Goal: Task Accomplishment & Management: Manage account settings

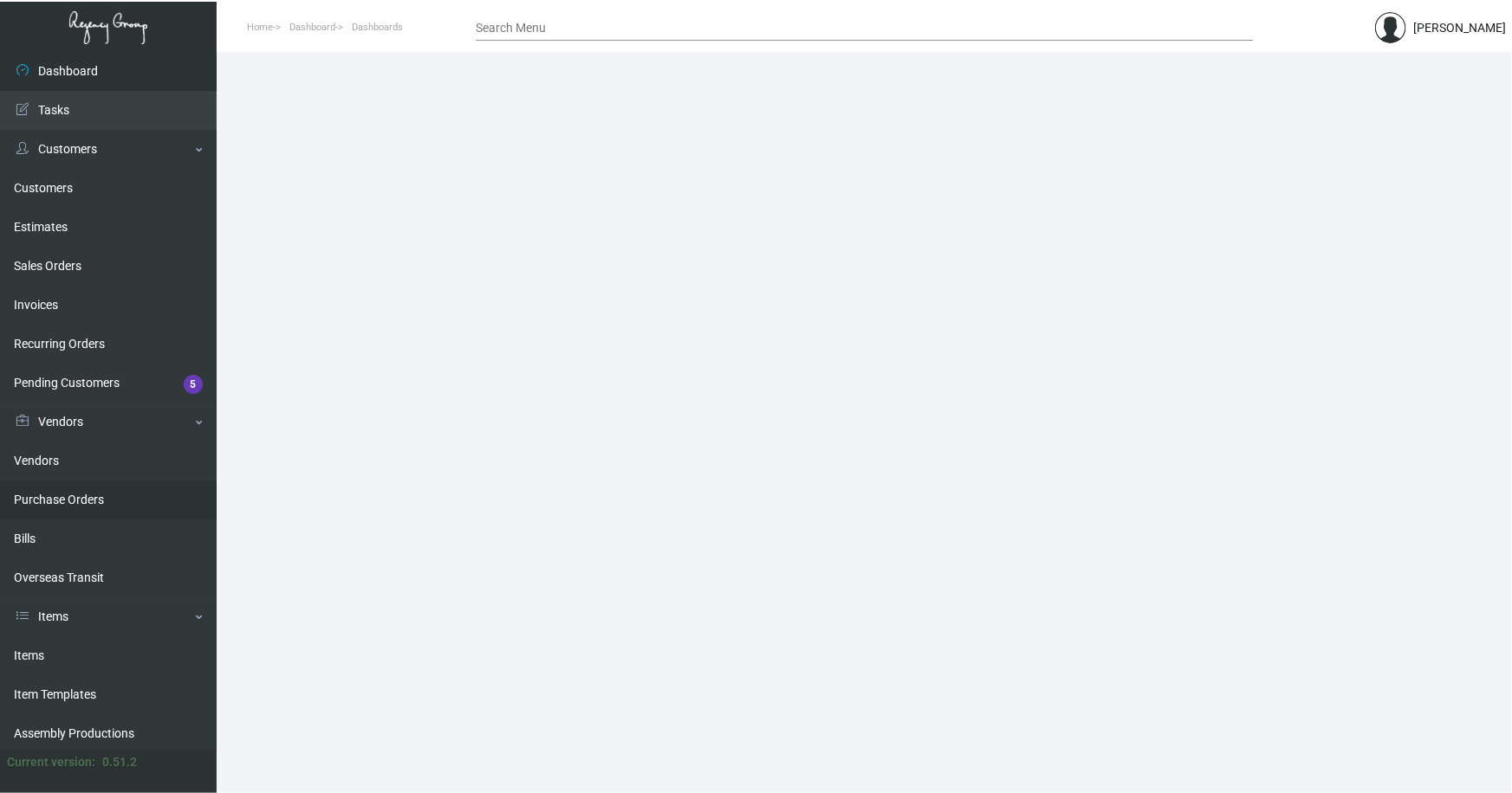
drag, startPoint x: 31, startPoint y: 650, endPoint x: 200, endPoint y: 497, distance: 228.0
click at [31, 649] on link "Items" at bounding box center [108, 655] width 216 height 39
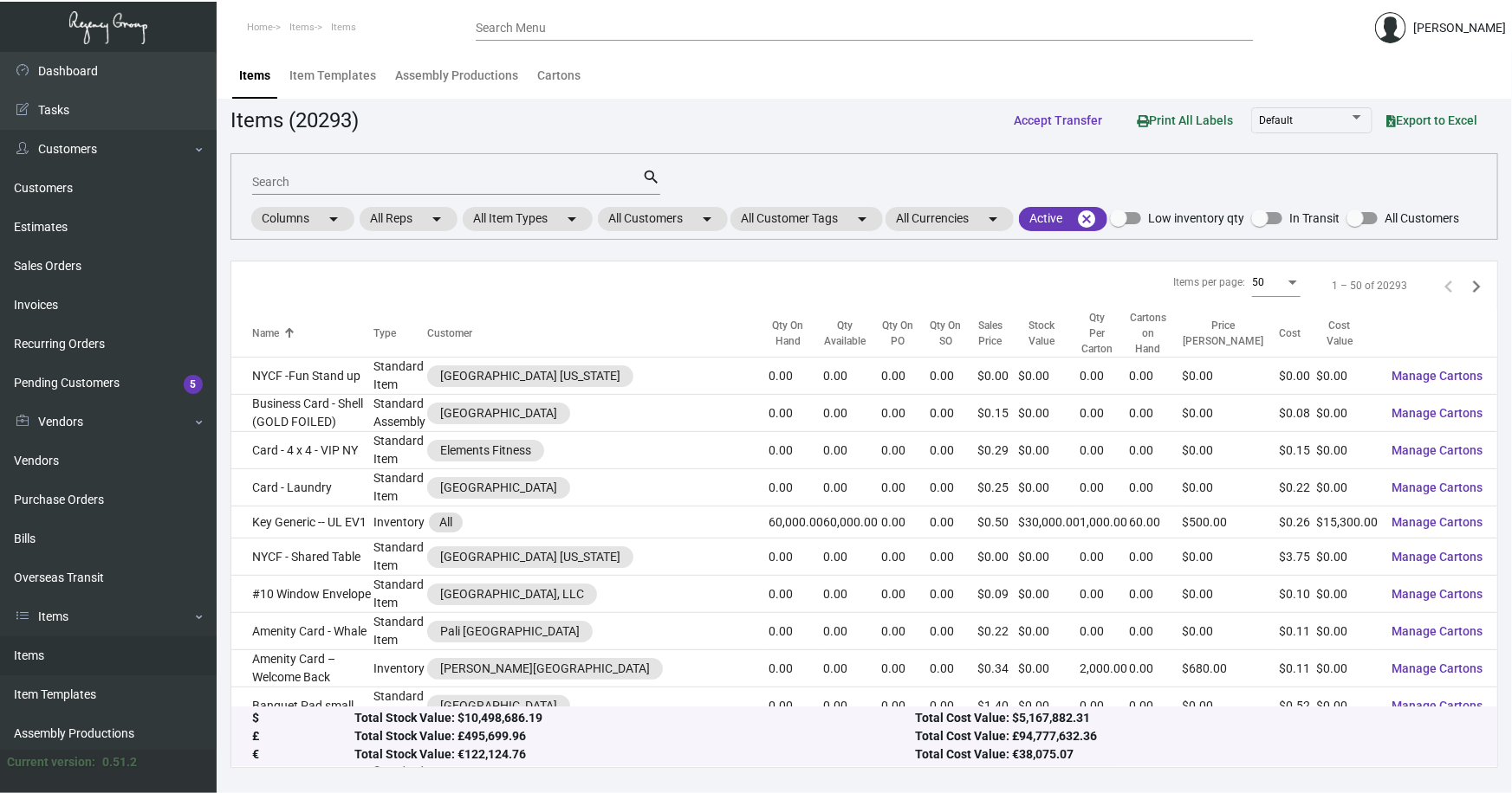
click at [355, 181] on input "Search" at bounding box center [447, 183] width 390 height 14
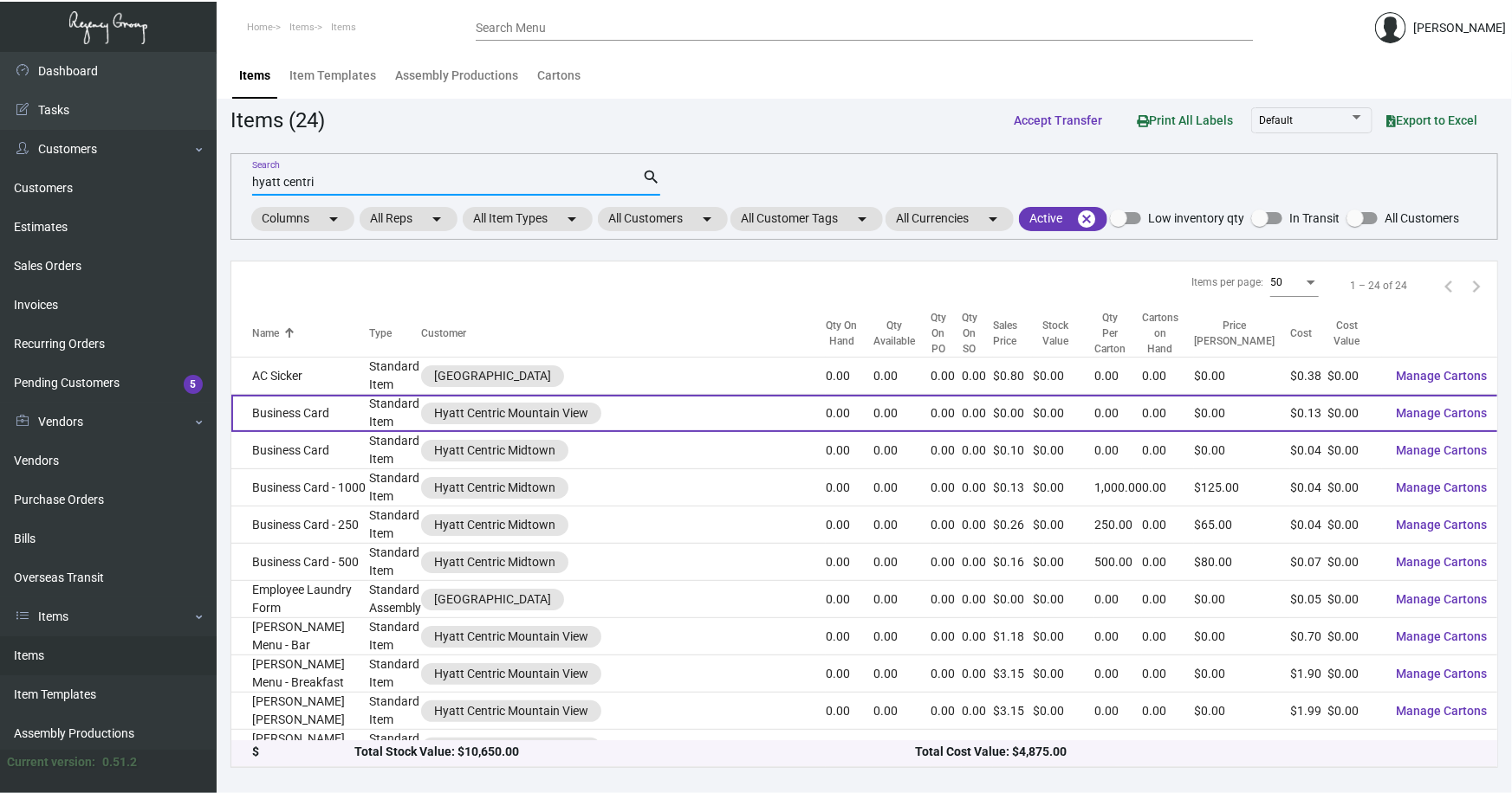
scroll to position [78, 0]
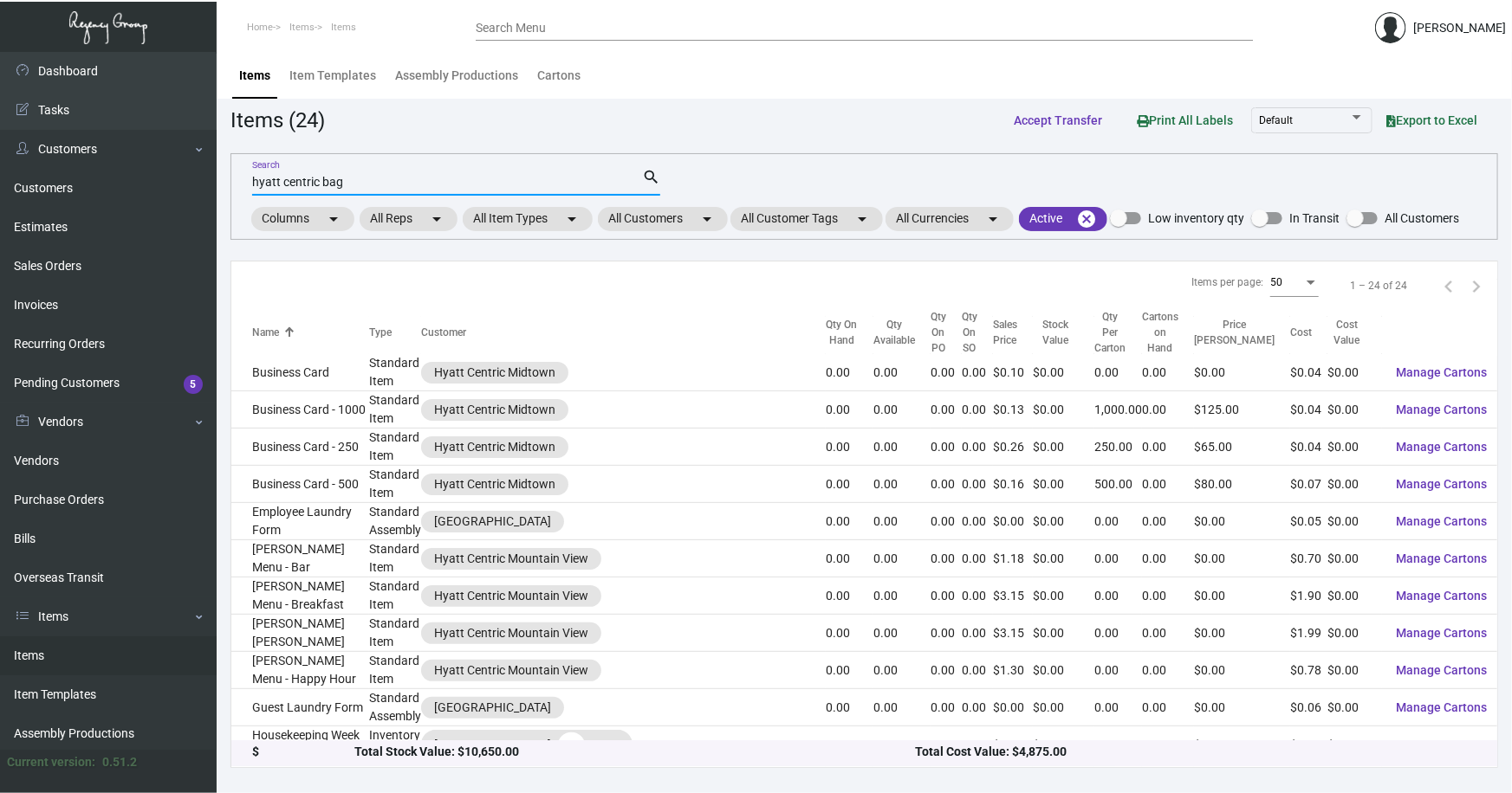
type input "hyatt centric bag"
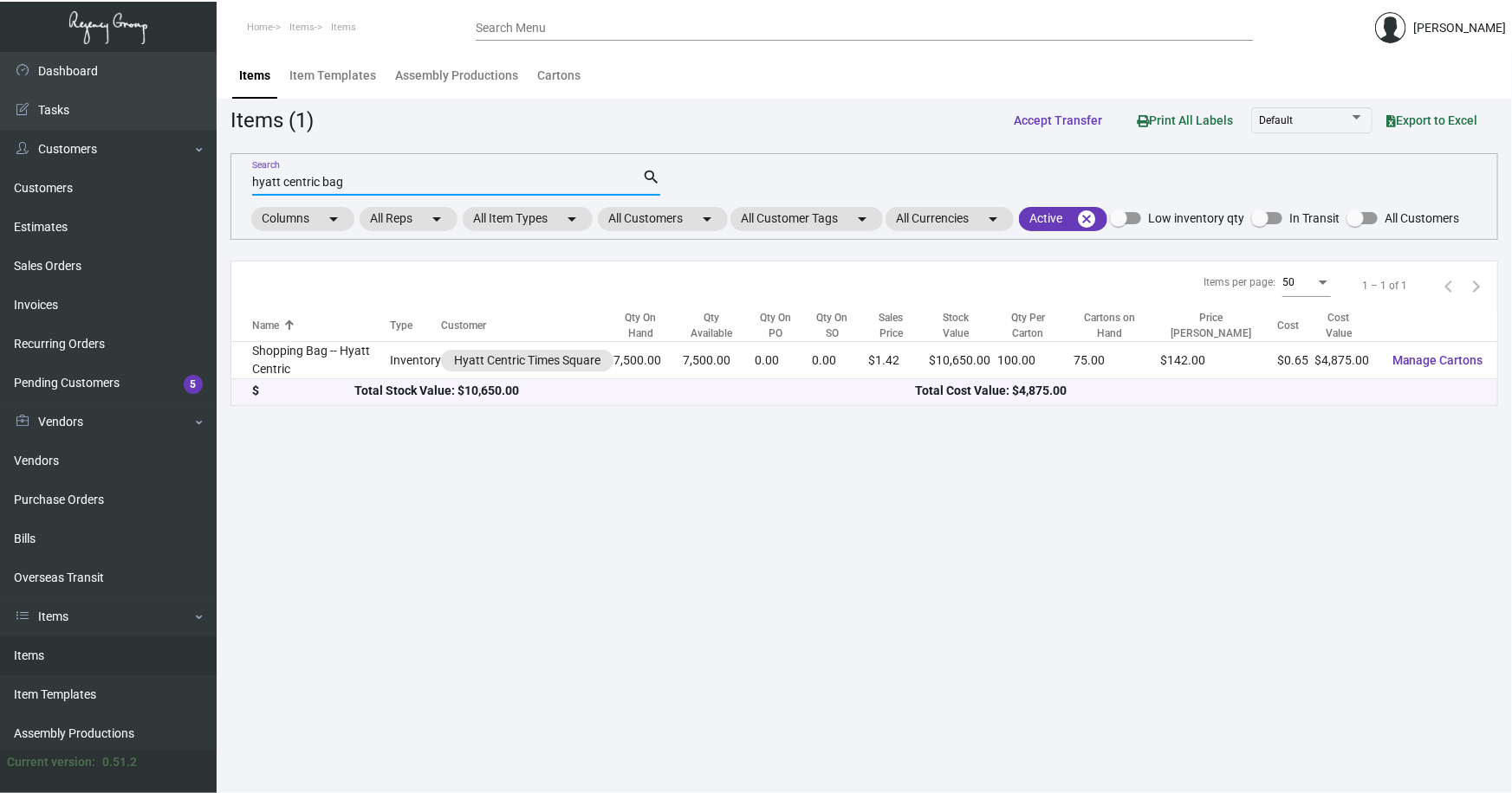
scroll to position [0, 0]
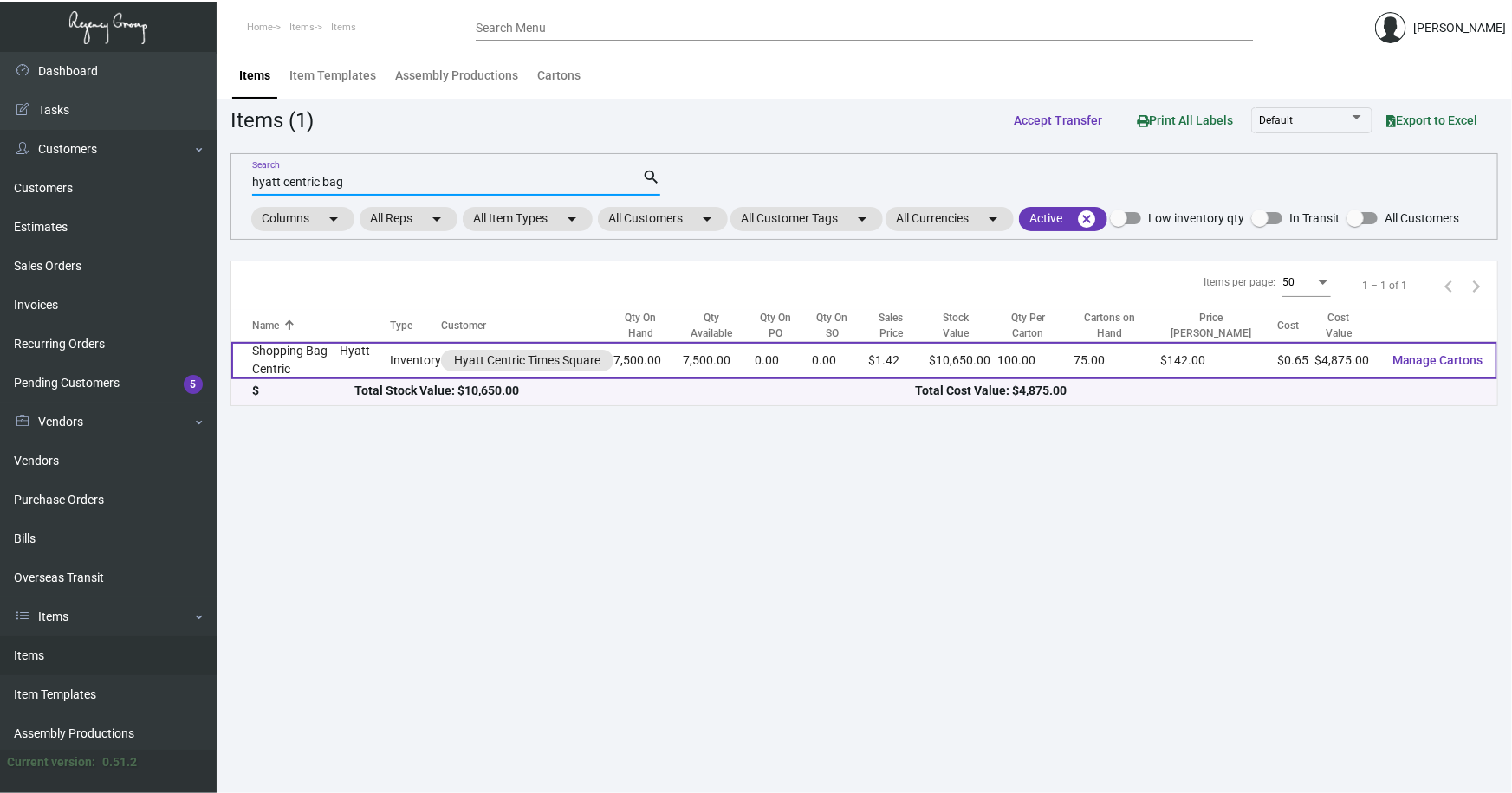
click at [331, 362] on td "Shopping Bag -- Hyatt Centric" at bounding box center [311, 361] width 159 height 38
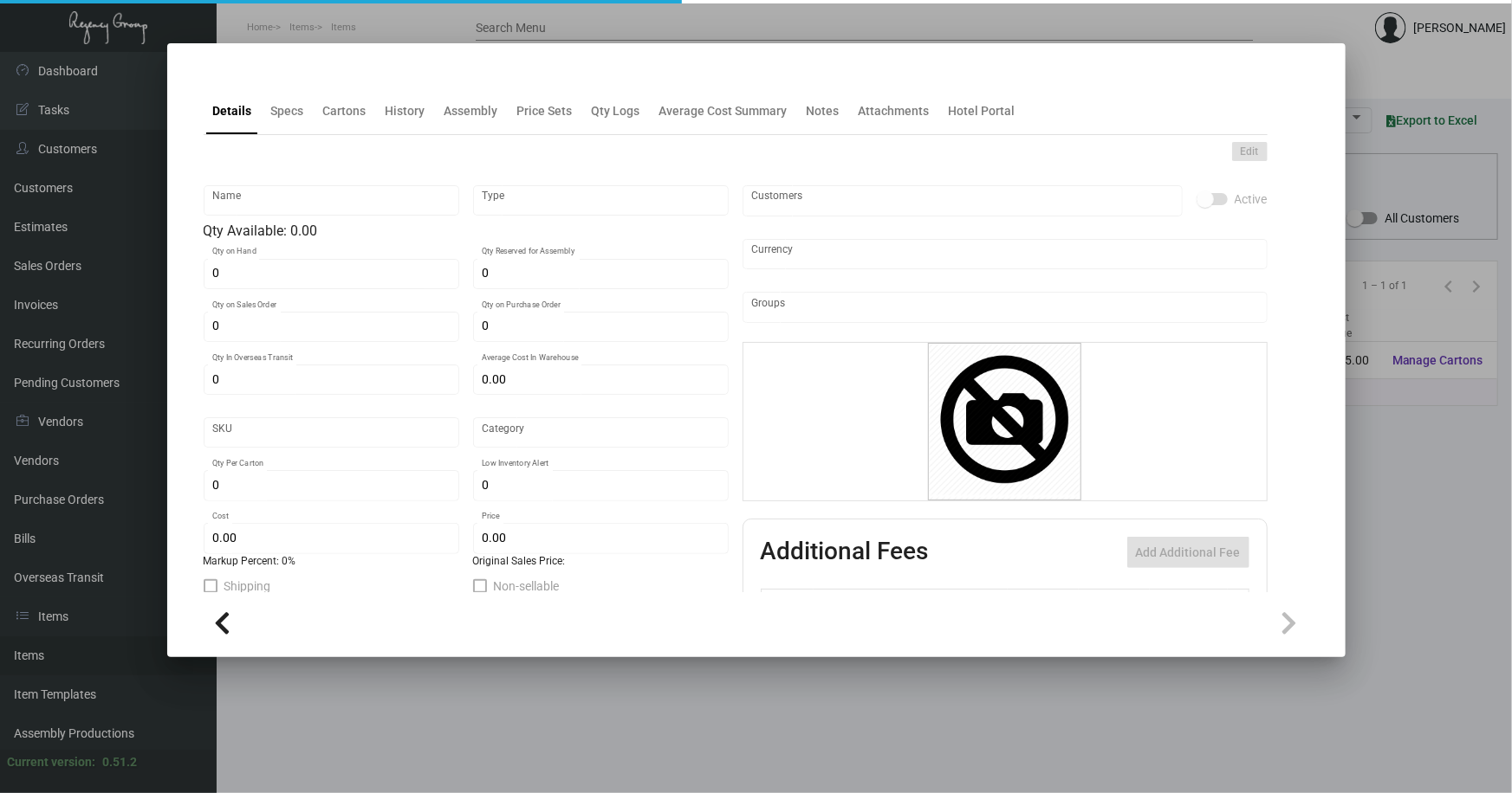
type input "Shopping Bag -- Hyatt Centric"
type input "Inventory"
type input "7,500"
type input "$ 0.61875"
type input "Overseas"
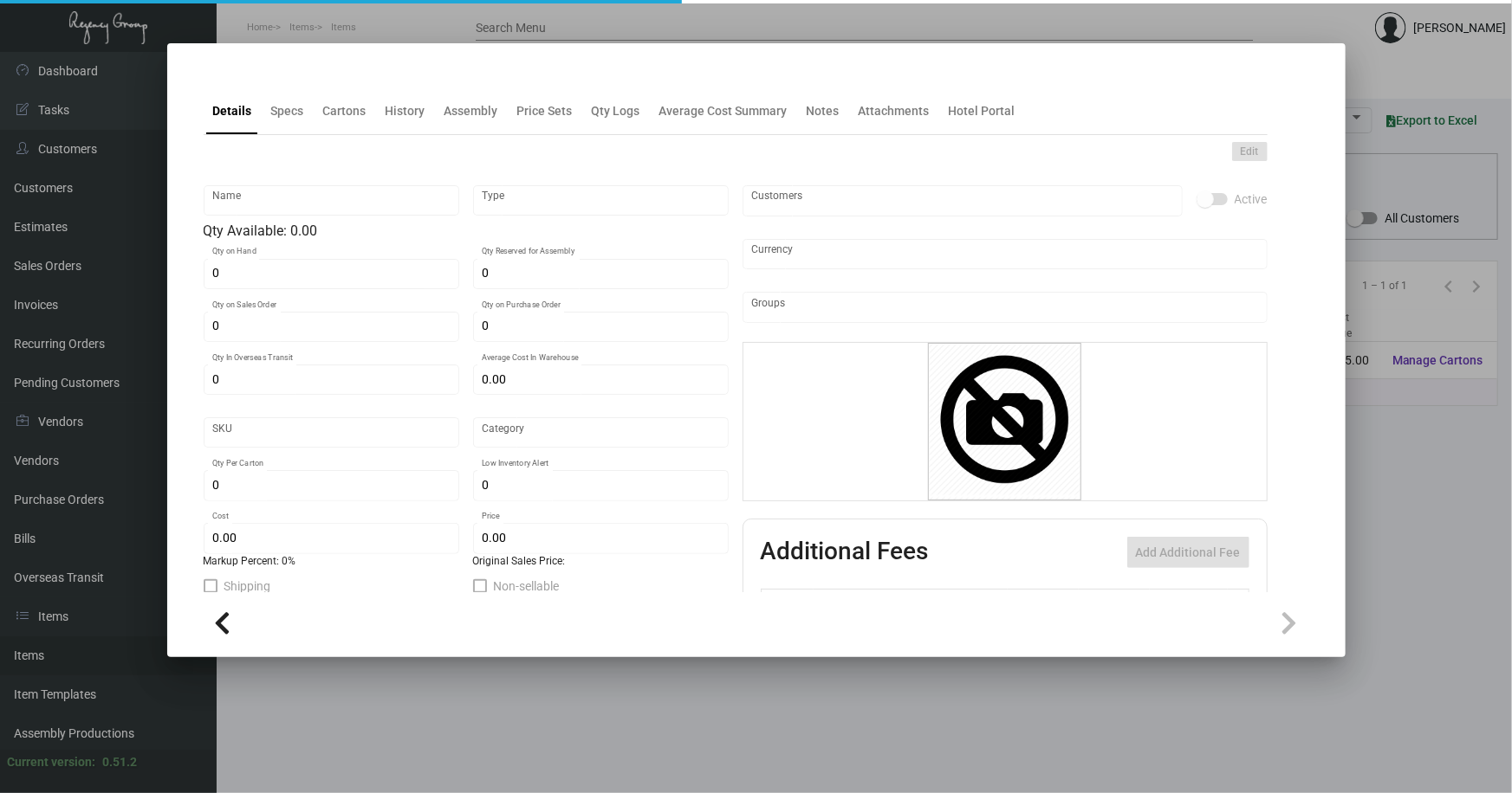
type input "100"
type input "$ 0.65"
type input "$ 1.42"
checkbox input "true"
type input "United States Dollar $"
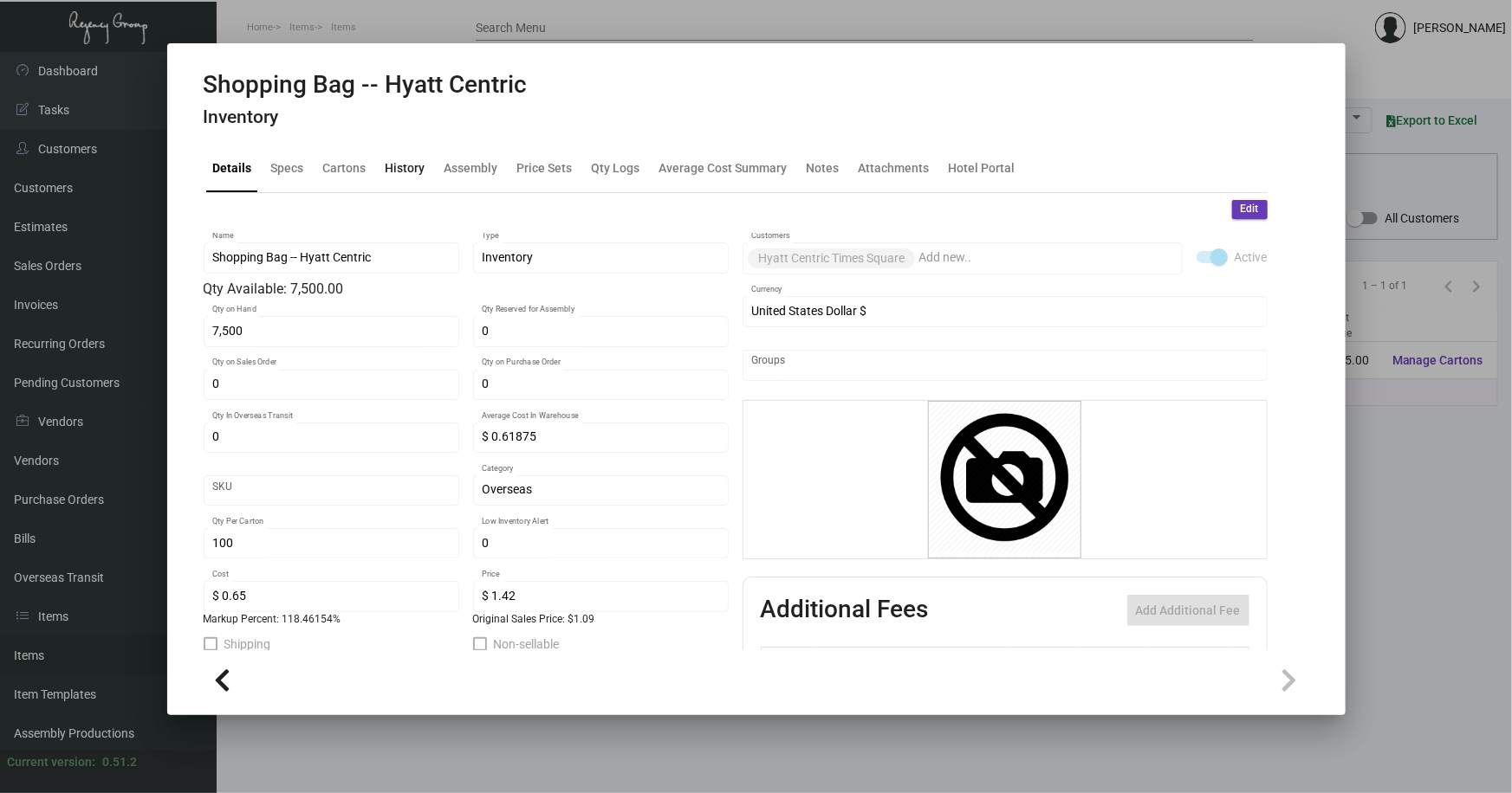
click at [398, 168] on div "History" at bounding box center [405, 169] width 40 height 18
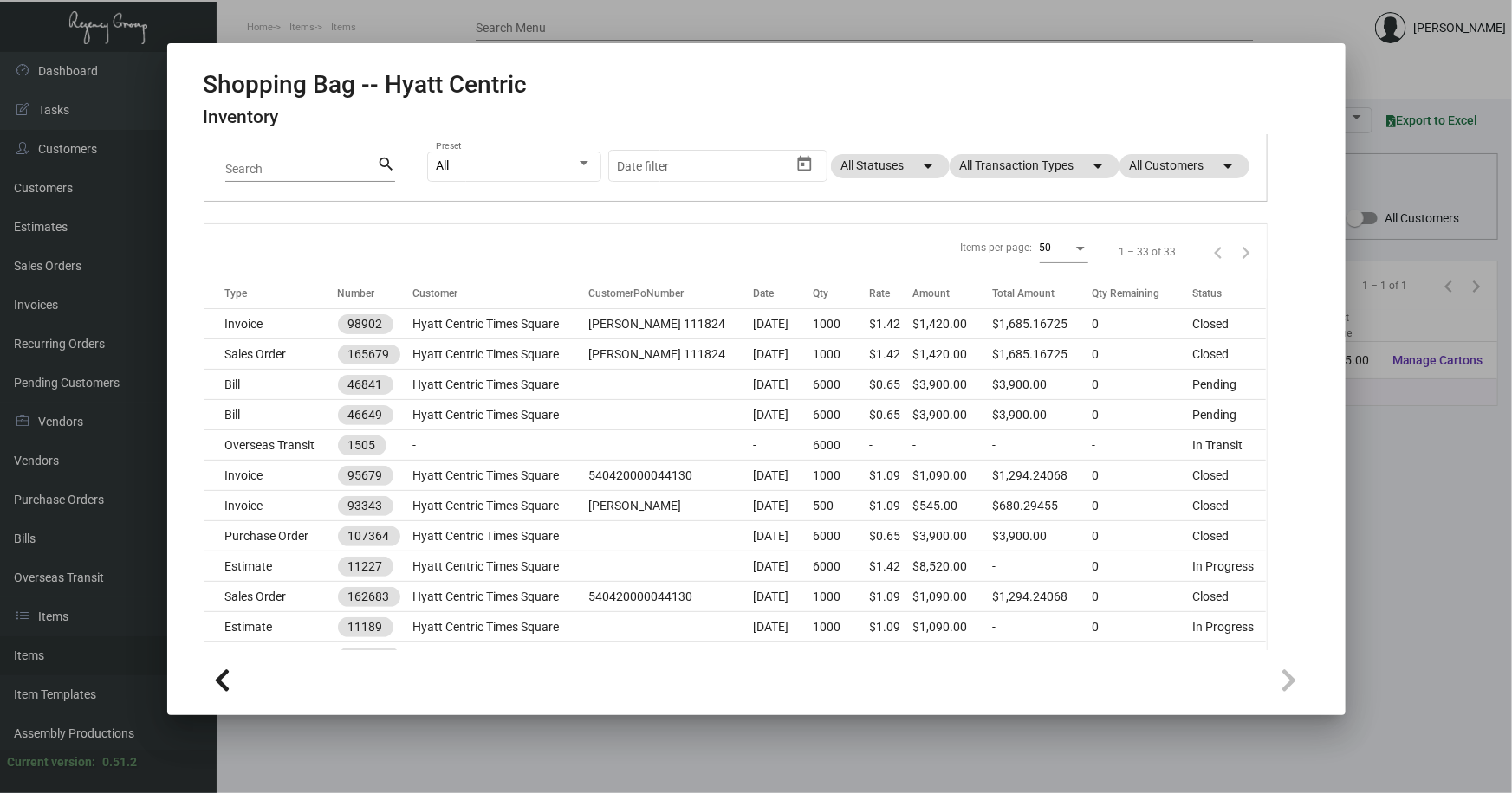
scroll to position [157, 0]
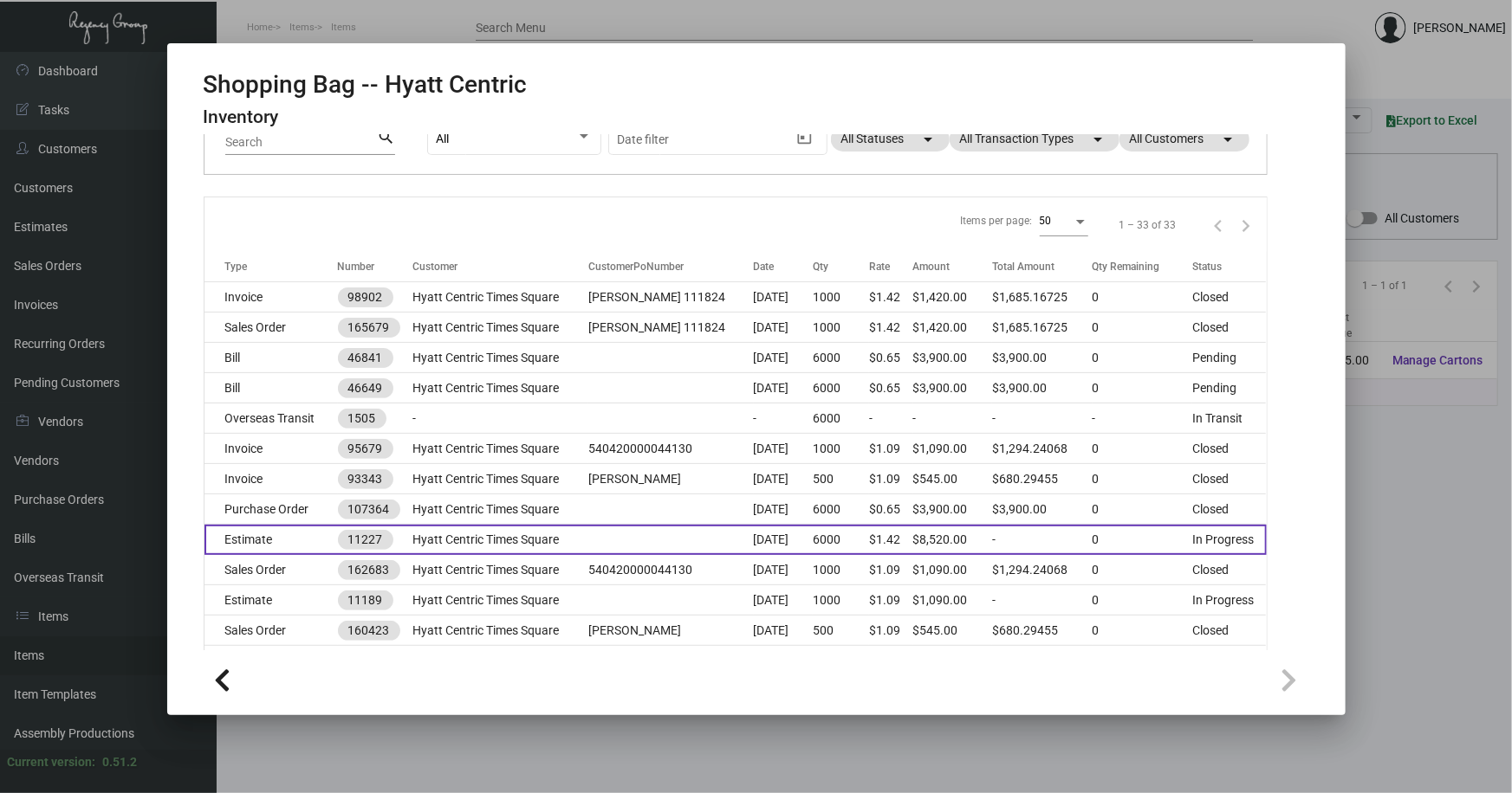
click at [283, 535] on td "Estimate" at bounding box center [271, 540] width 133 height 31
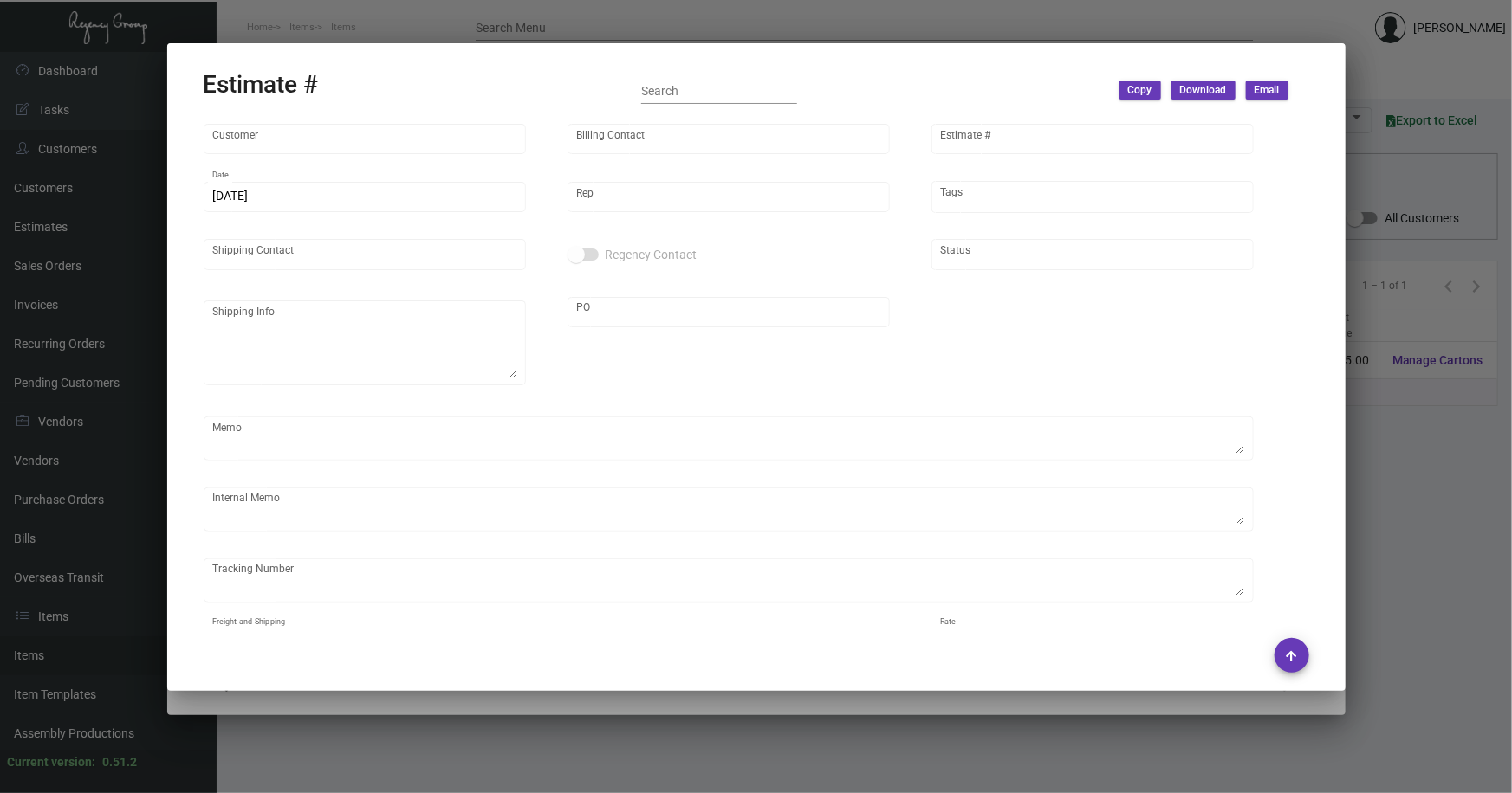
type input "Hyatt Centric Times Square"
type input "AP BILLING"
type input "11227"
type input "9/9/2024"
type input "Kyle Kliebhan"
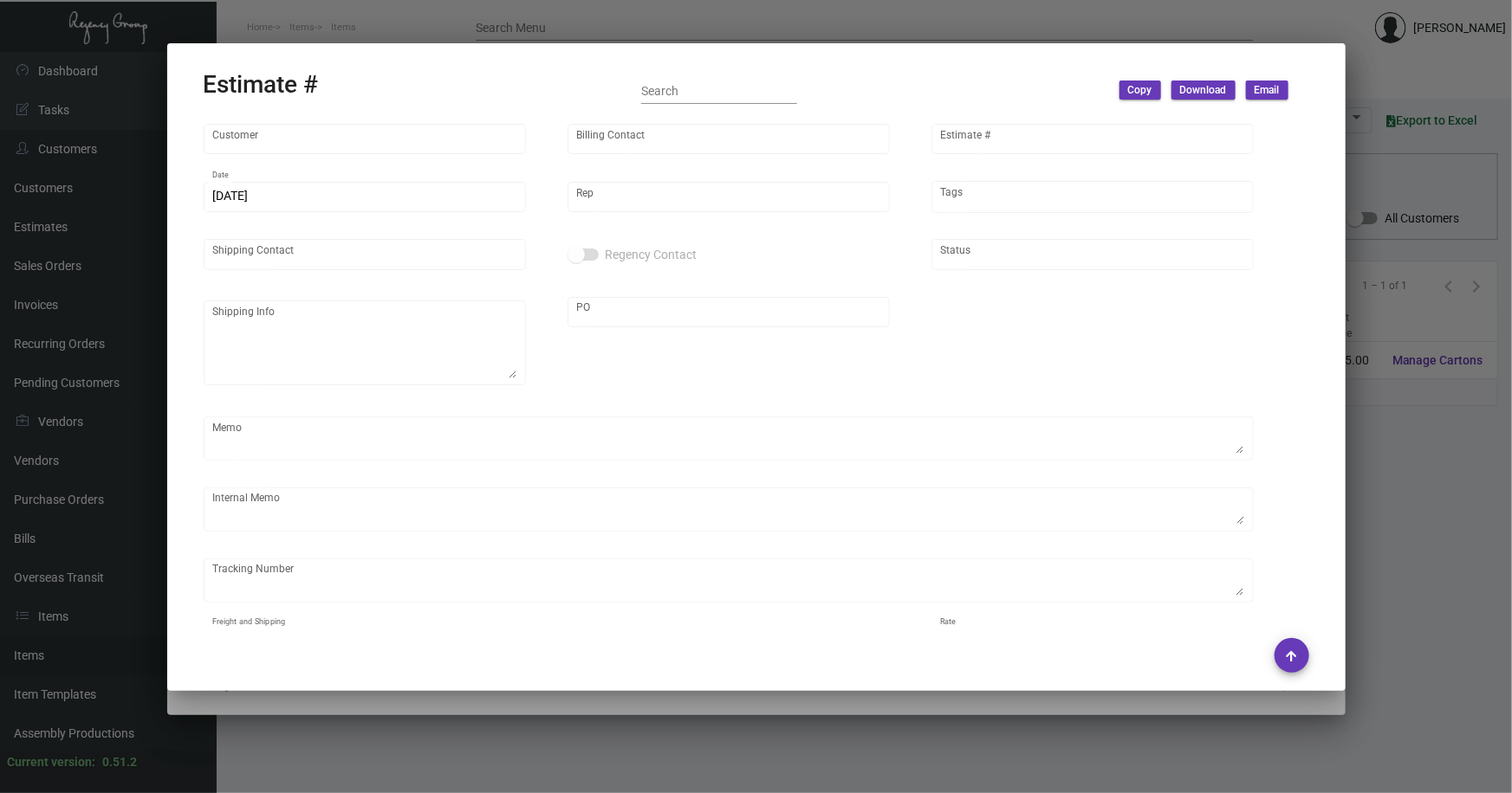
type input "[PERSON_NAME]"
type input "United States Dollar $"
type input "$ 0.00"
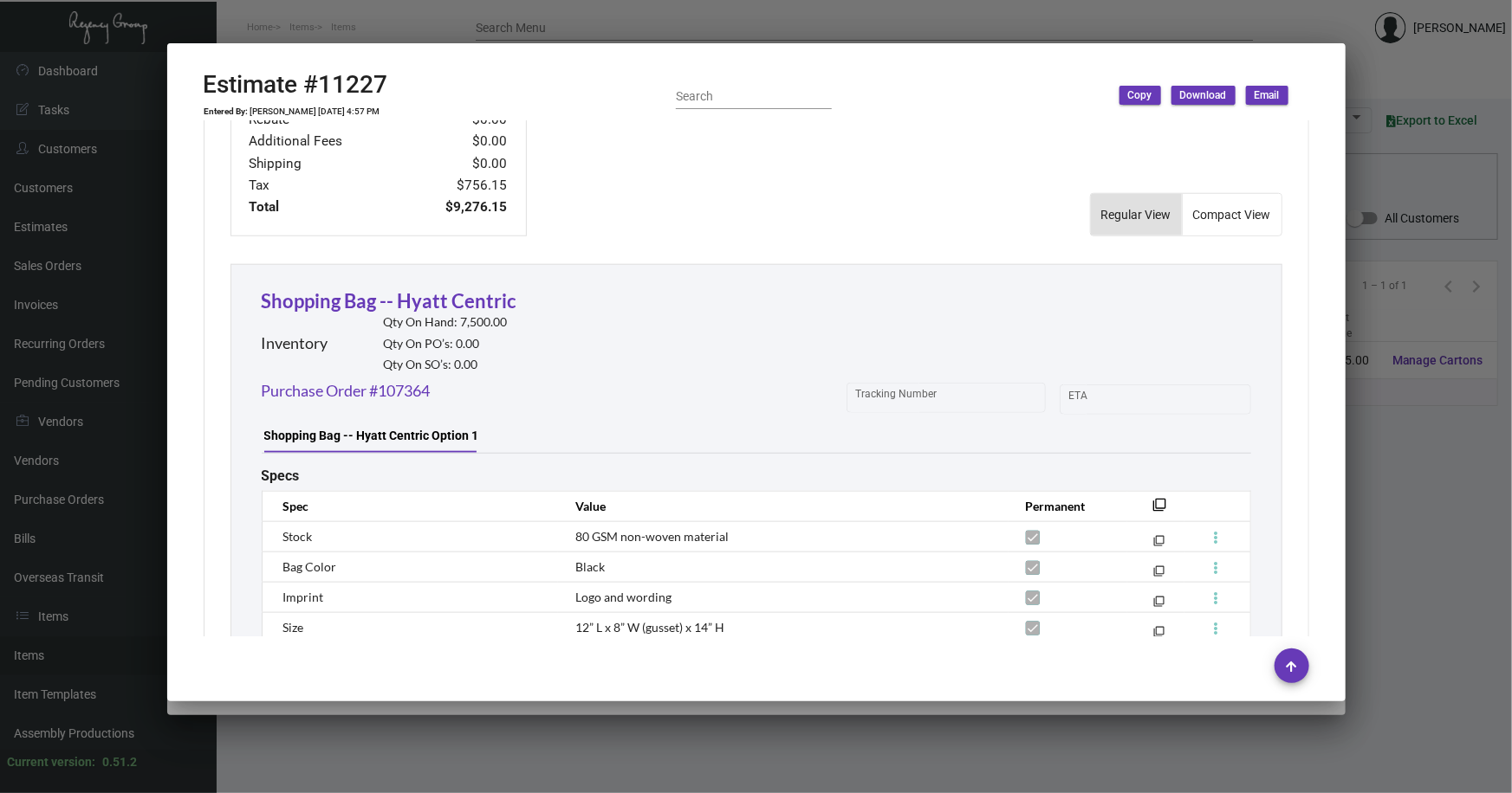
scroll to position [979, 0]
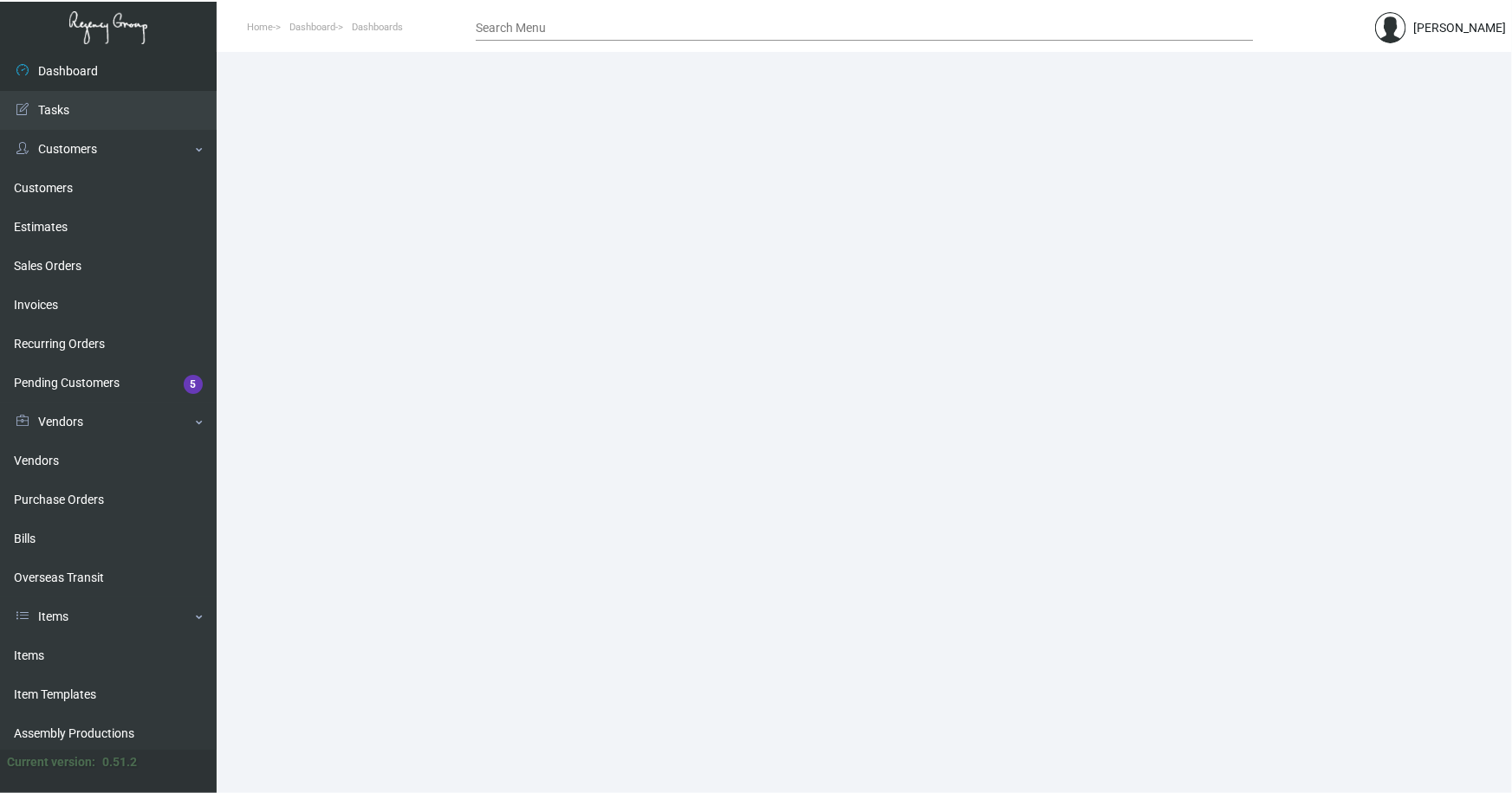
drag, startPoint x: 27, startPoint y: 651, endPoint x: 336, endPoint y: 406, distance: 394.3
click at [26, 651] on link "Items" at bounding box center [108, 655] width 216 height 39
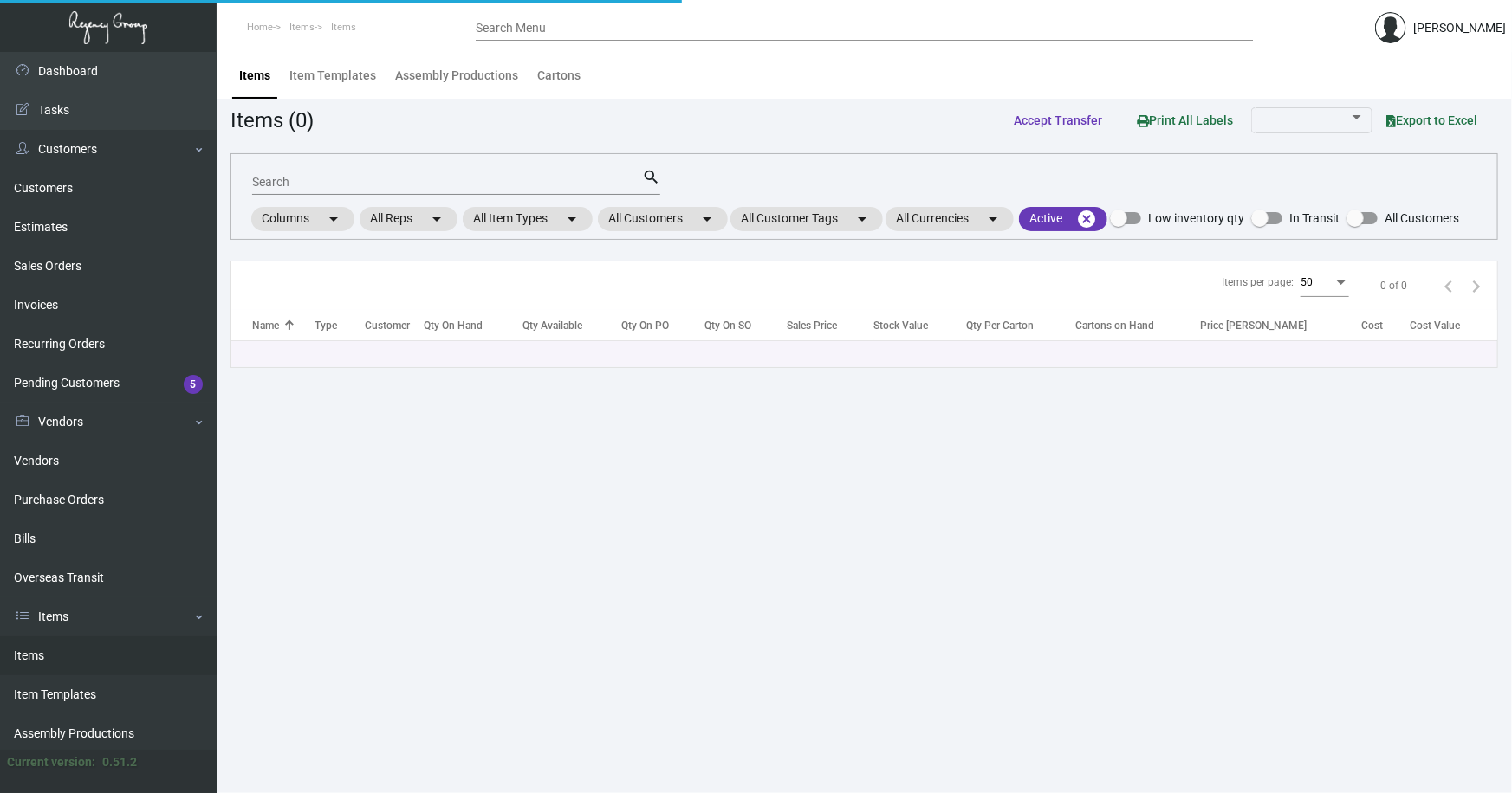
click at [432, 181] on input "Search" at bounding box center [447, 183] width 390 height 14
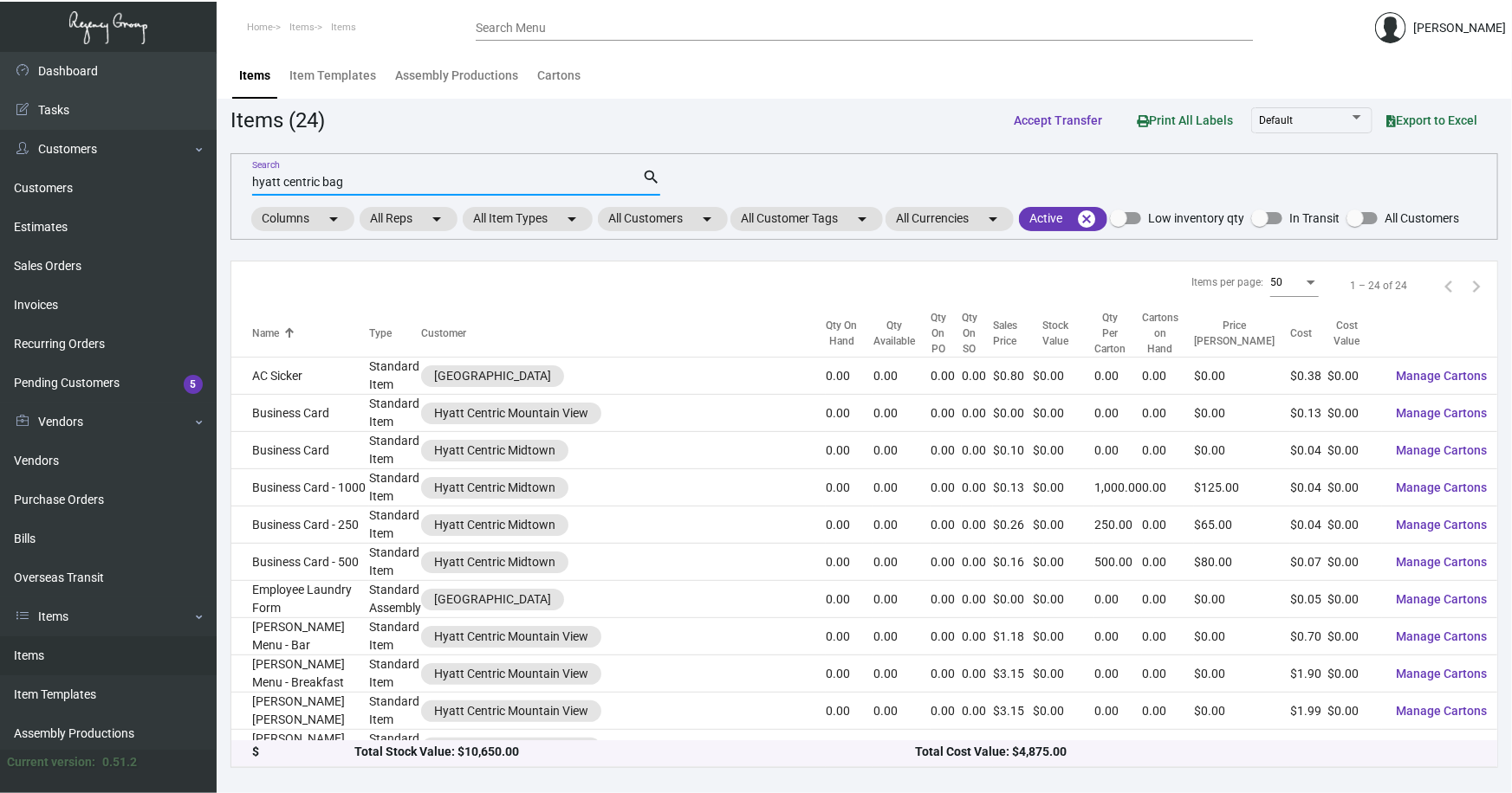
type input "hyatt centric bag"
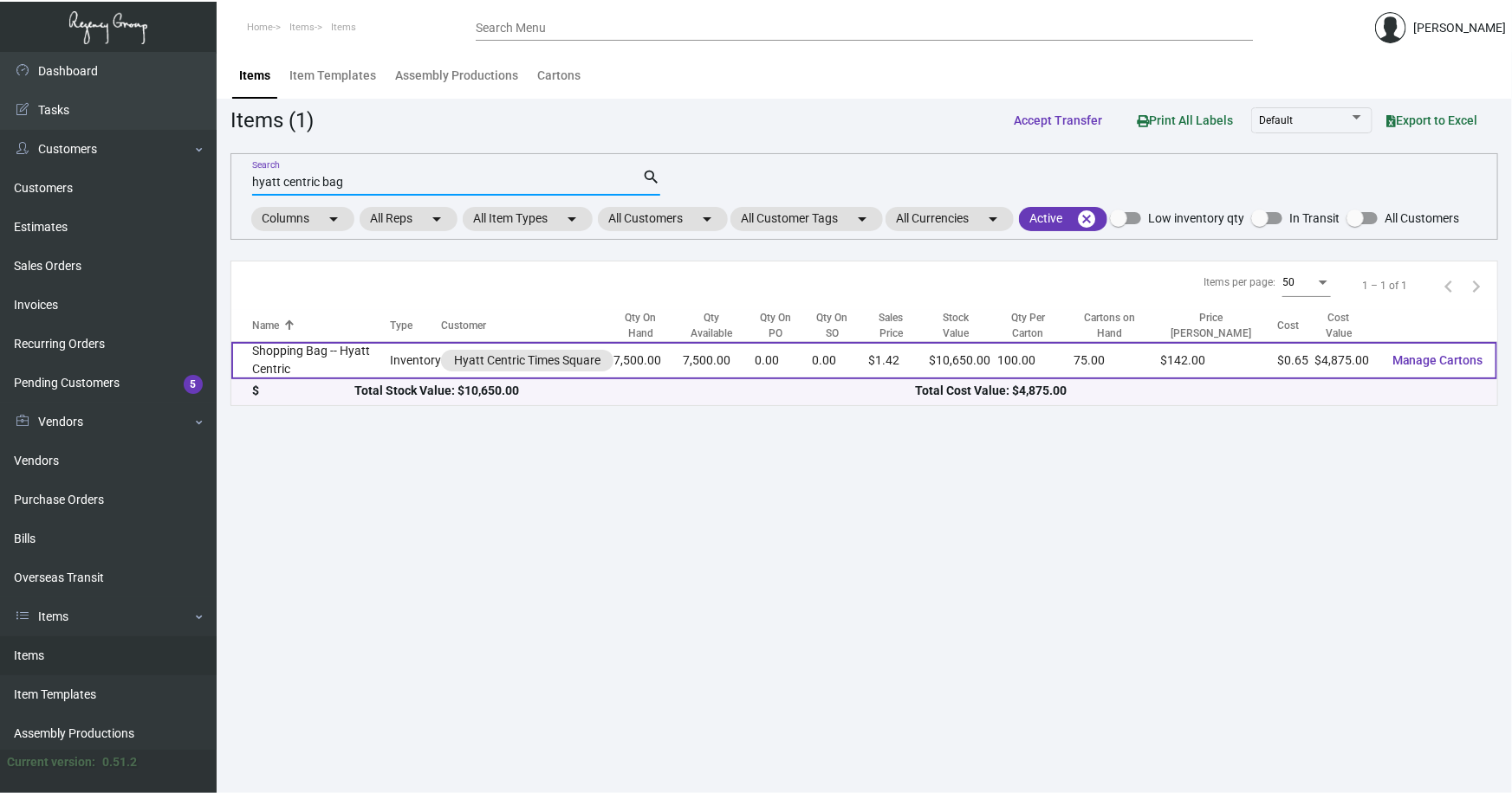
click at [291, 358] on td "Shopping Bag -- Hyatt Centric" at bounding box center [311, 361] width 159 height 38
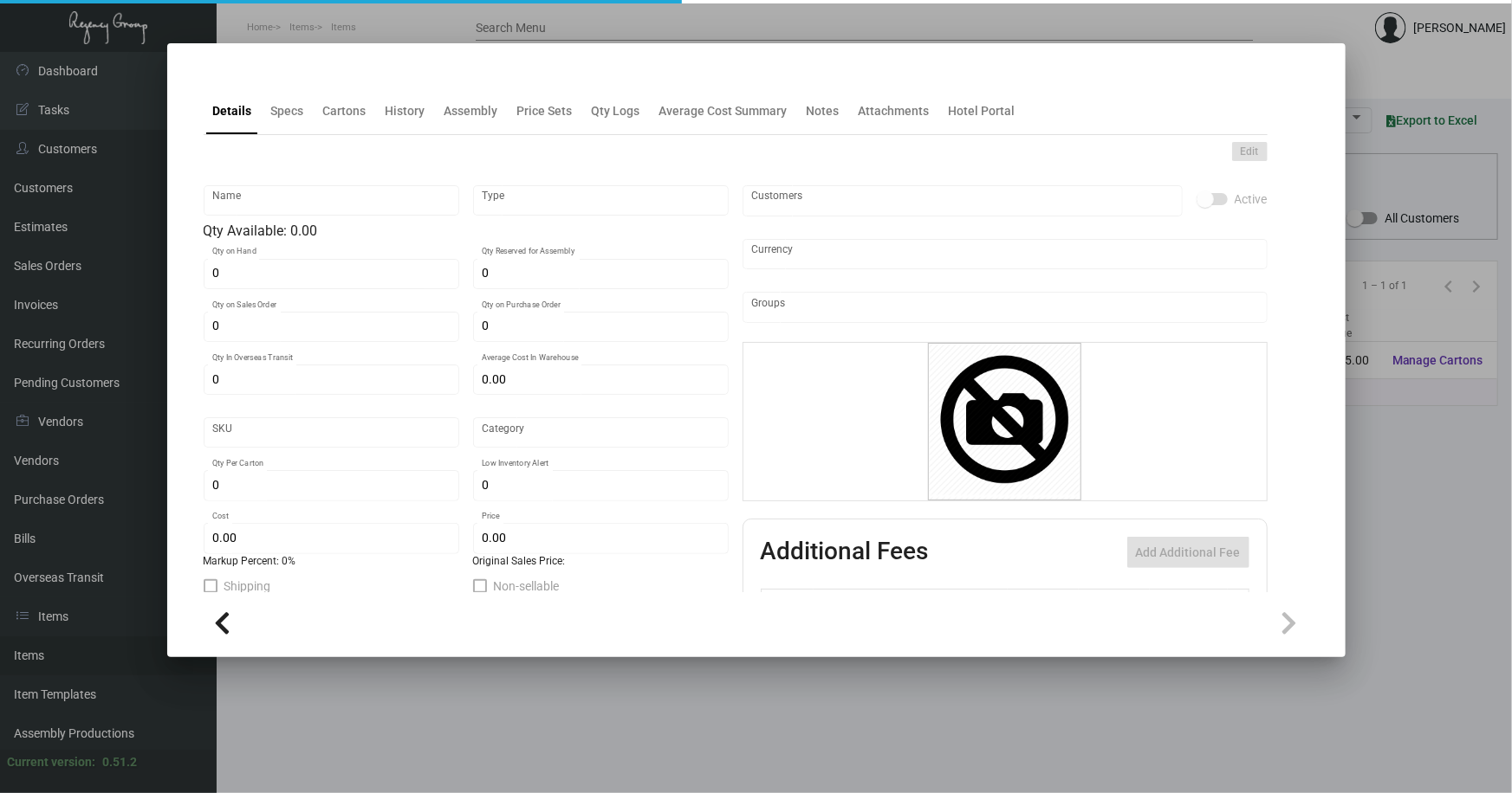
type input "Shopping Bag -- Hyatt Centric"
type input "Inventory"
type input "7,500"
type input "$ 0.61875"
type input "Overseas"
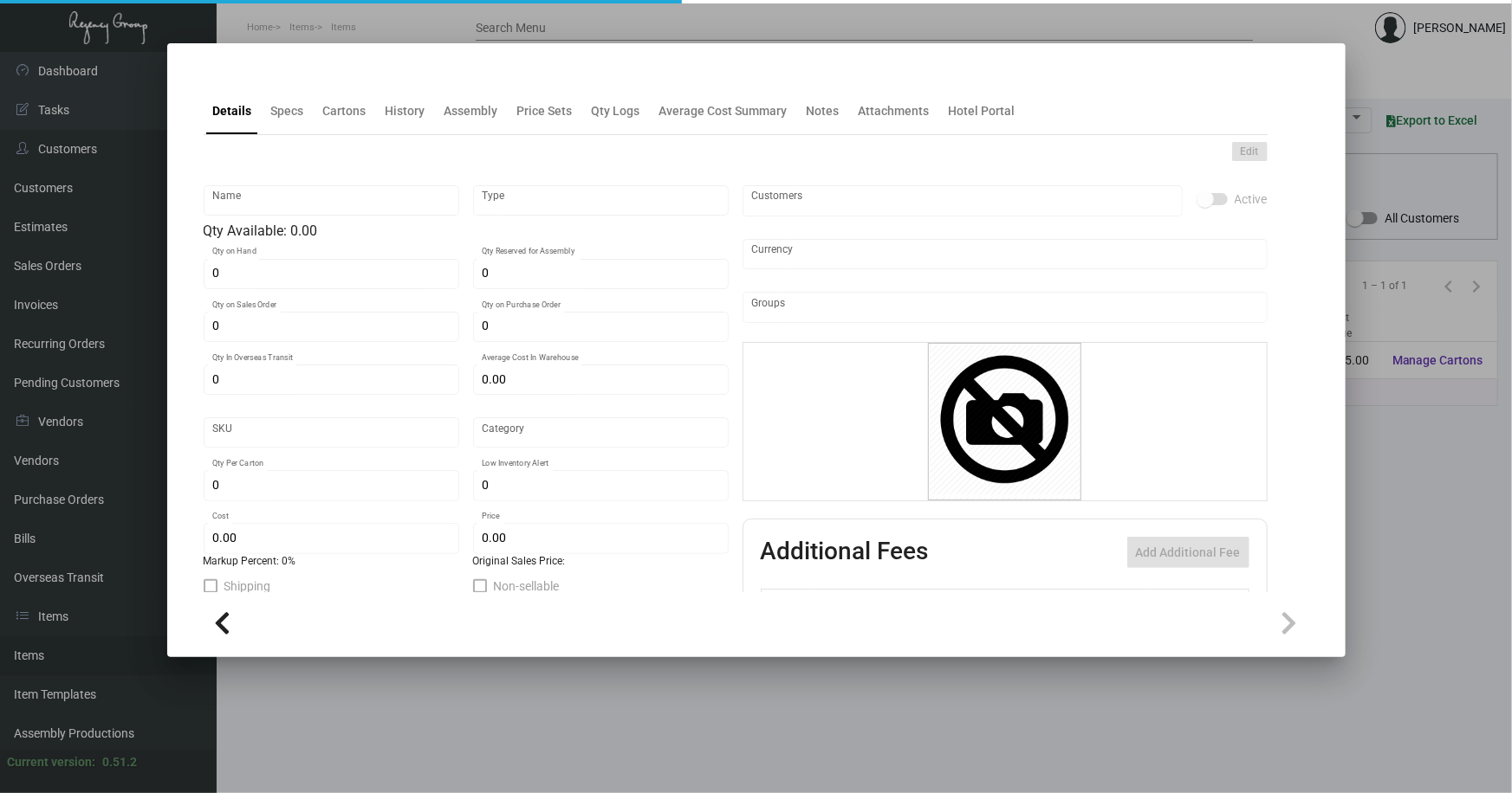
type input "100"
type input "$ 0.65"
type input "$ 1.42"
checkbox input "true"
type input "United States Dollar $"
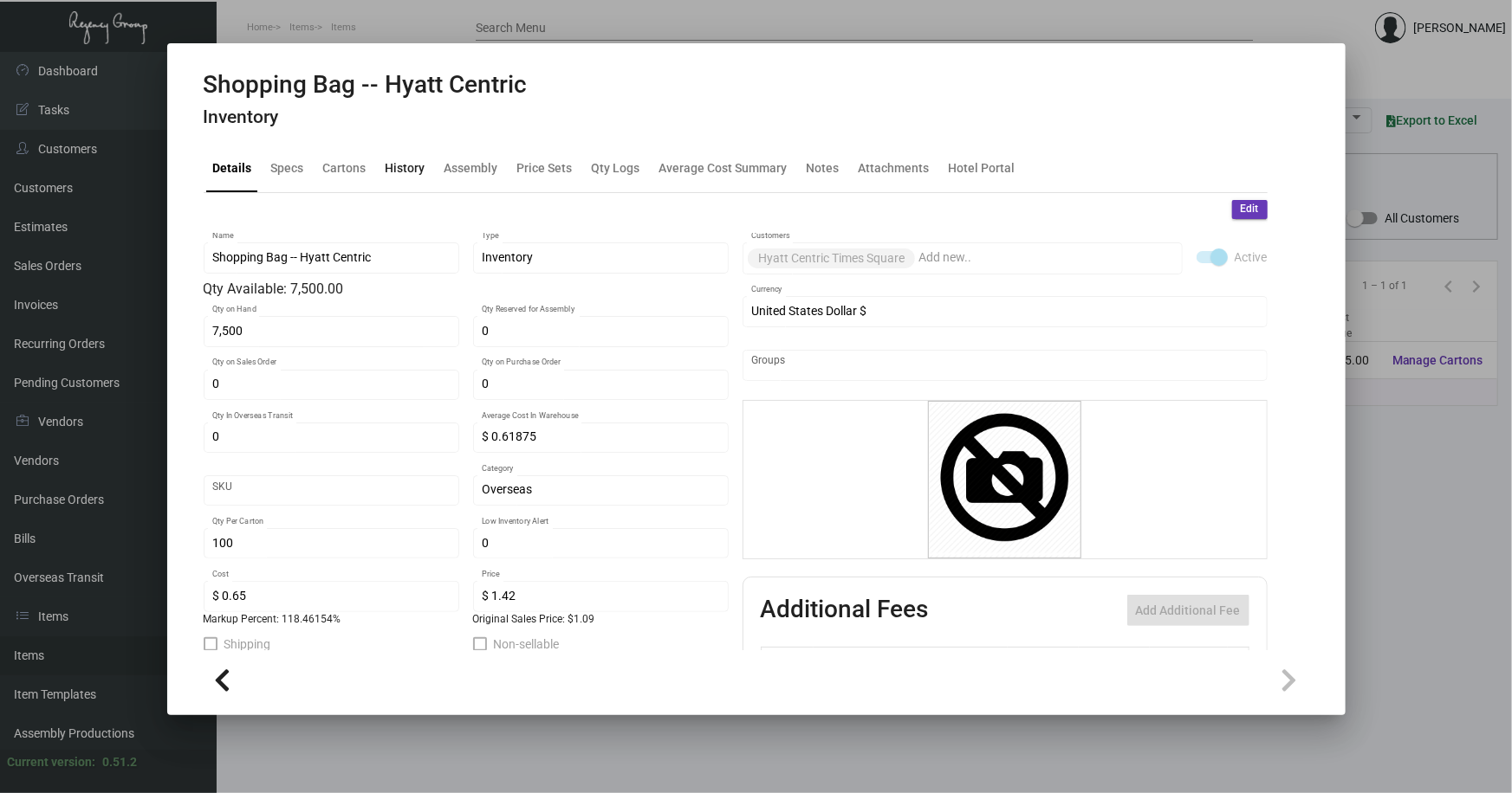
click at [397, 168] on div "History" at bounding box center [405, 169] width 40 height 18
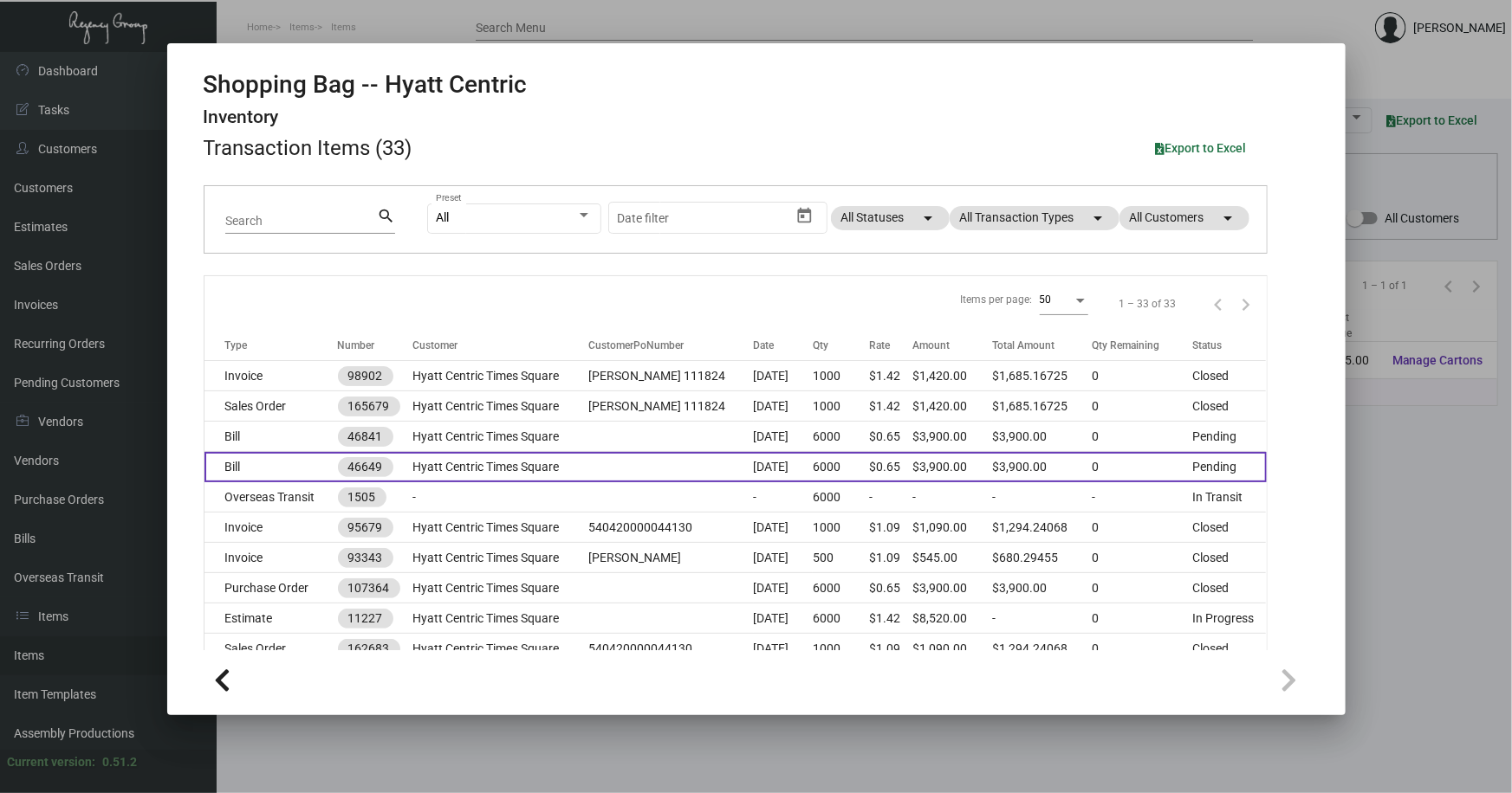
scroll to position [157, 0]
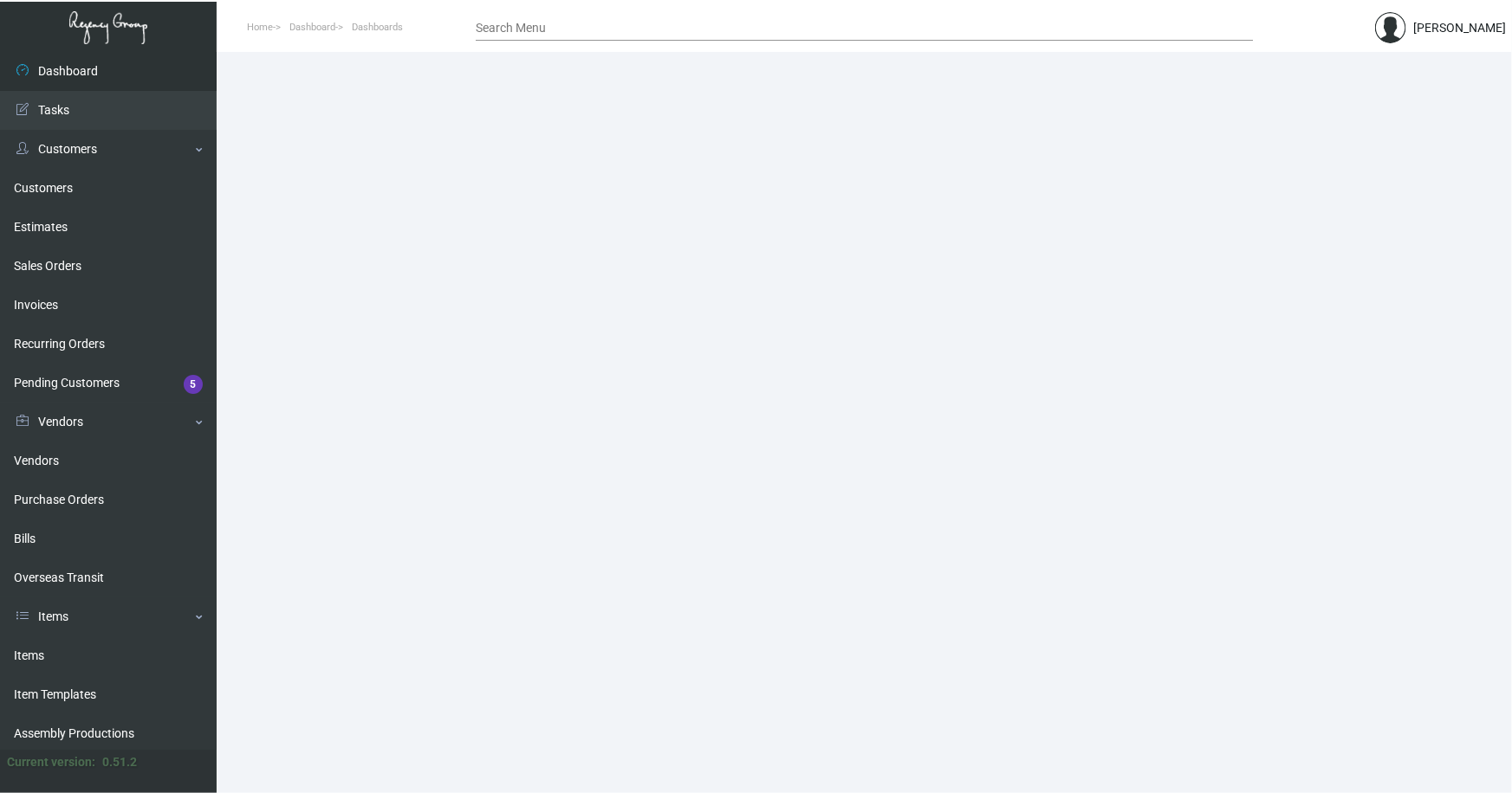
drag, startPoint x: 38, startPoint y: 650, endPoint x: 340, endPoint y: 448, distance: 363.3
click at [39, 648] on link "Items" at bounding box center [108, 655] width 216 height 39
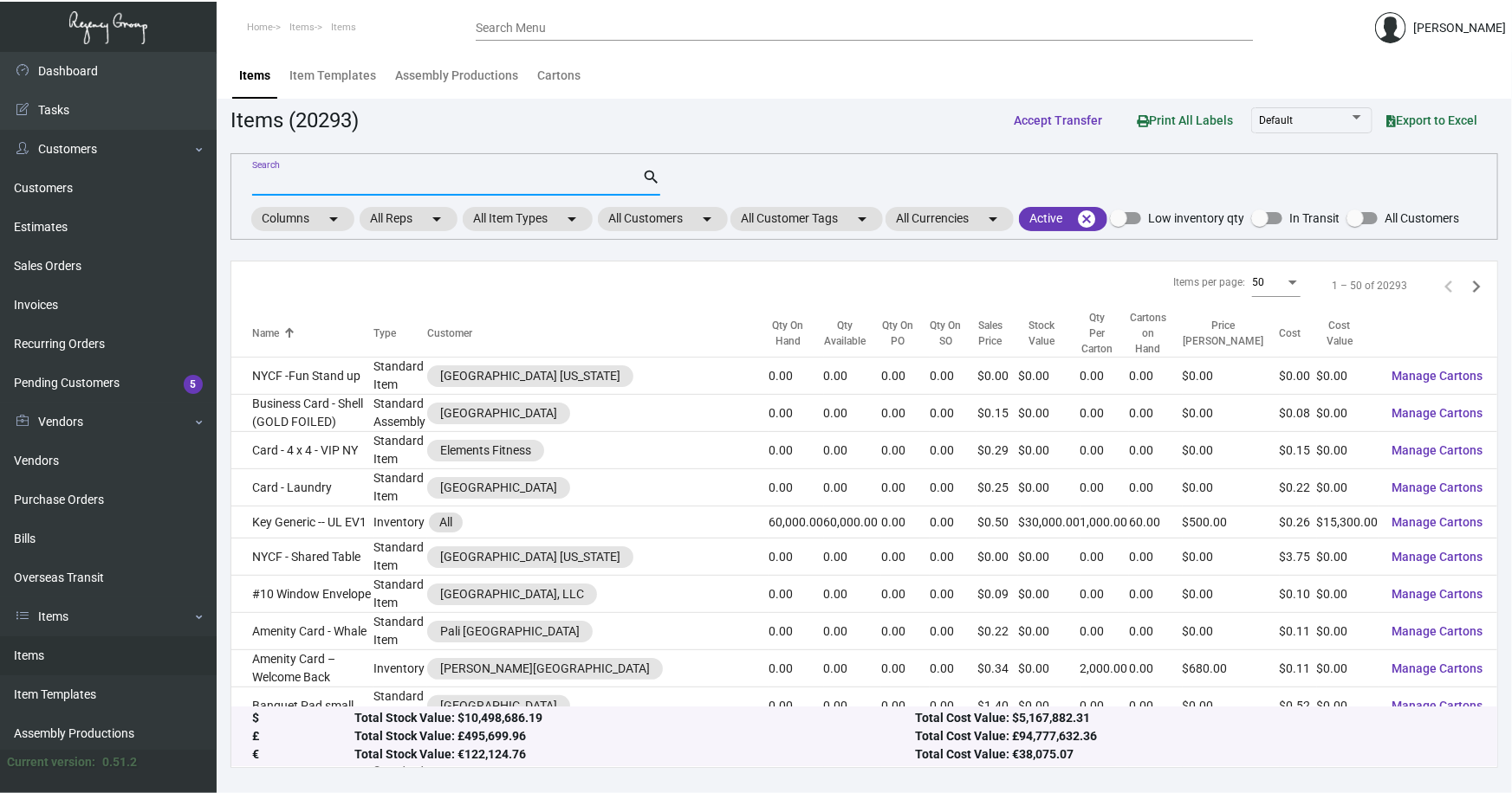
click at [362, 181] on input "Search" at bounding box center [447, 183] width 390 height 14
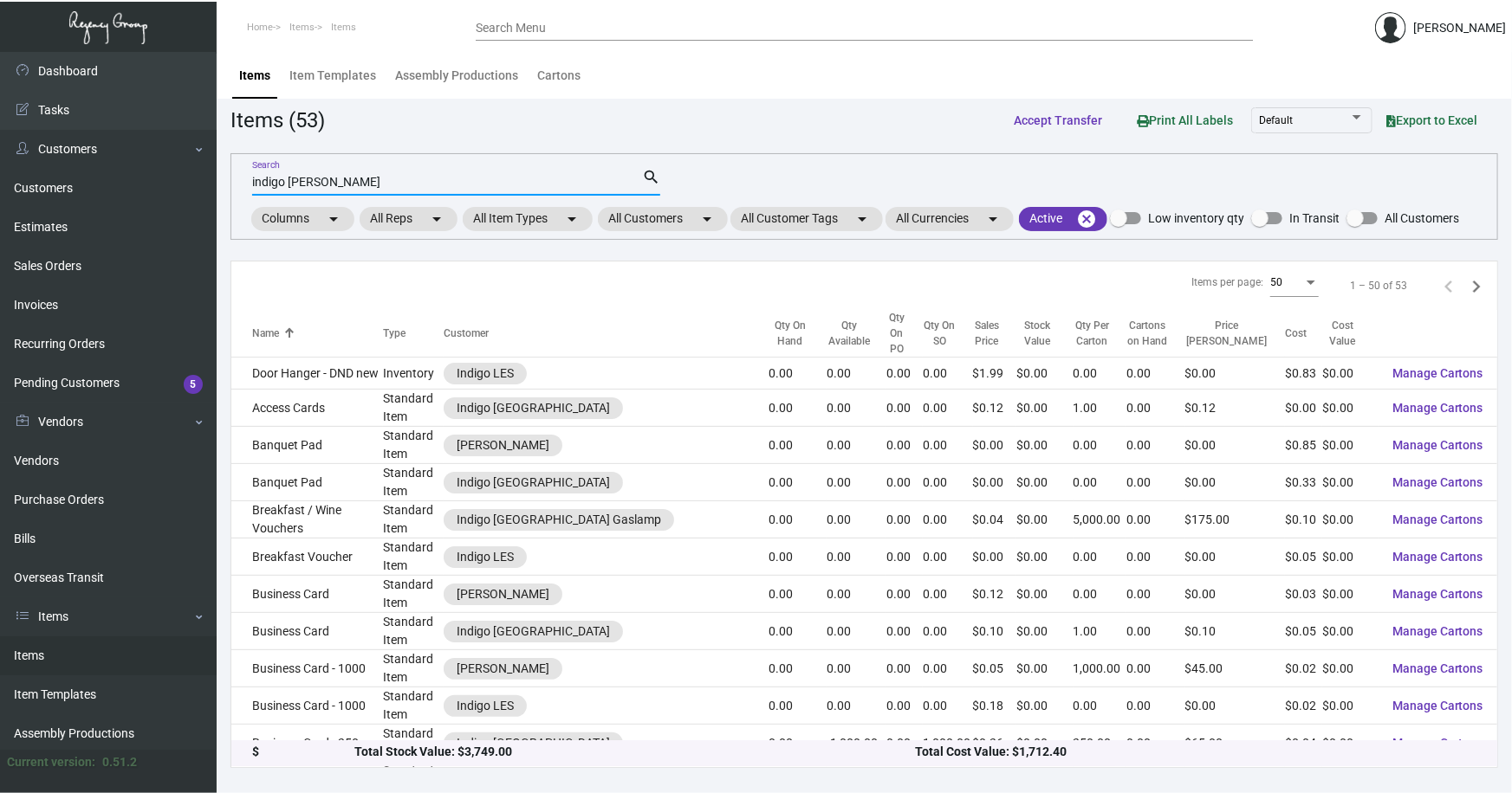
type input "indigo lugg"
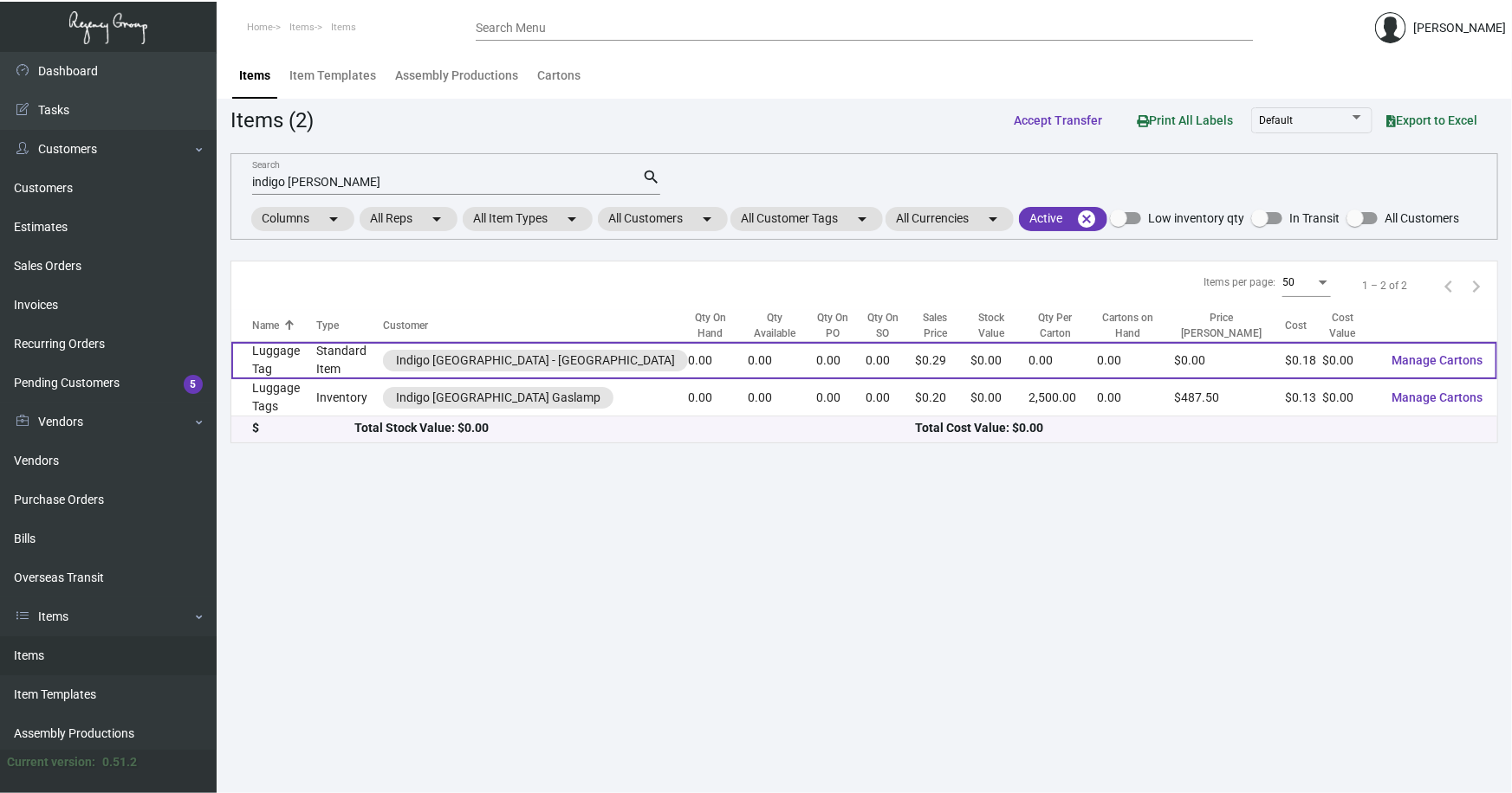
click at [317, 355] on td "Luggage Tag" at bounding box center [274, 361] width 85 height 38
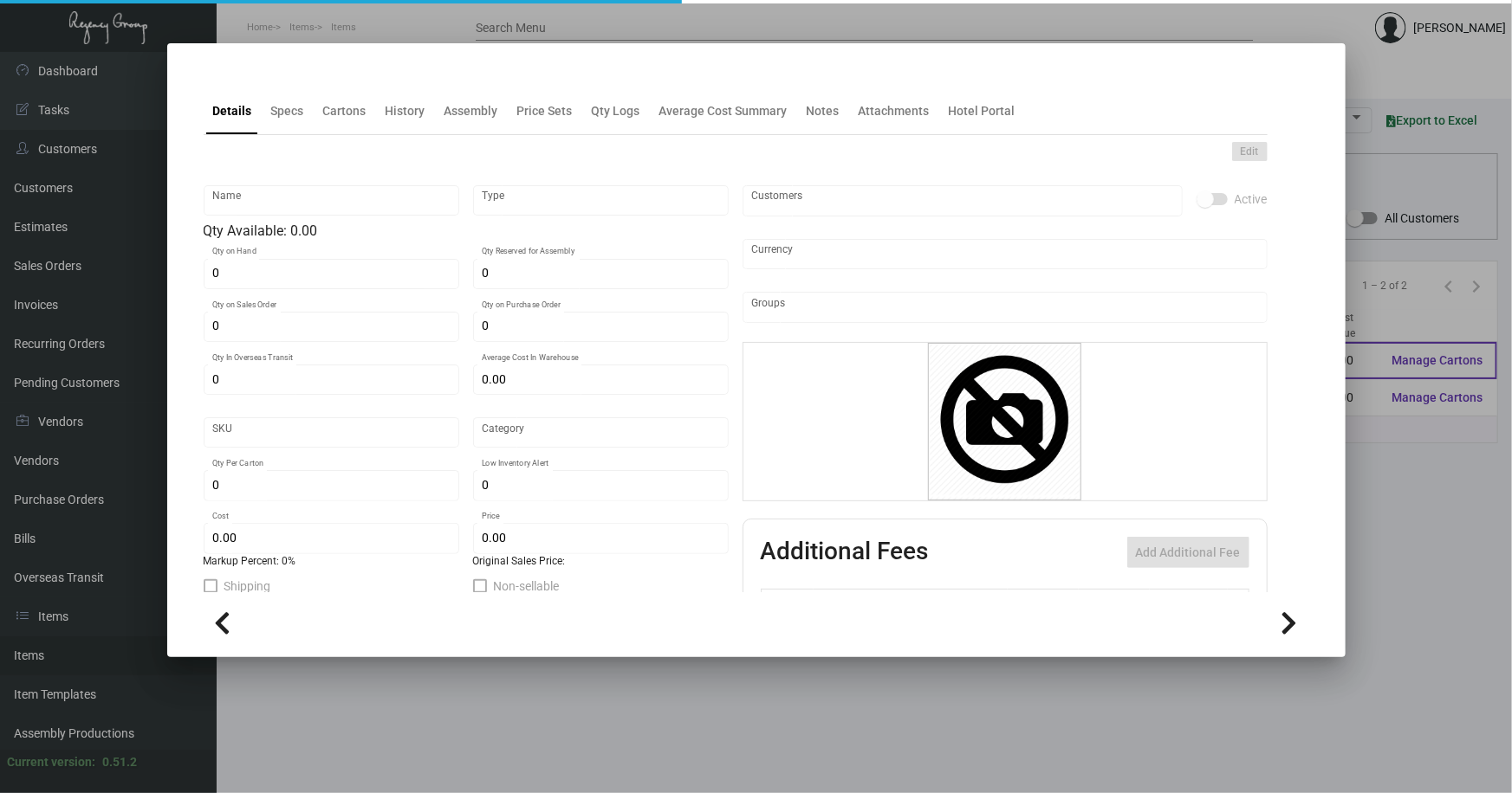
type input "Luggage Tag"
type input "Standard Item"
type input "$ 0.00"
type input "Indigo Williamsburg-Luggage Tag -96"
type input "Standard"
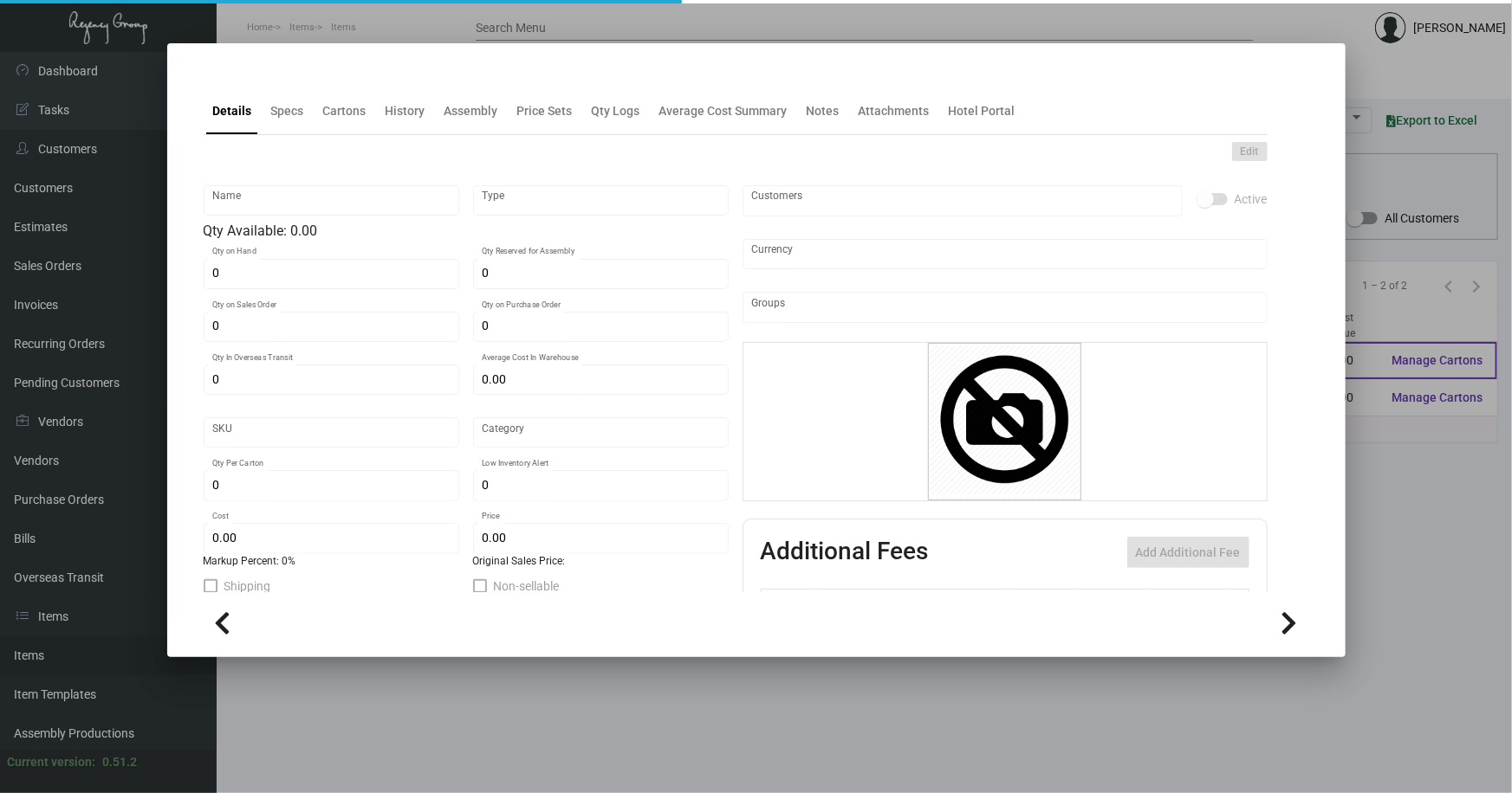
type input "$ 0.179"
type input "$ 0.29"
checkbox input "true"
type input "United States Dollar $"
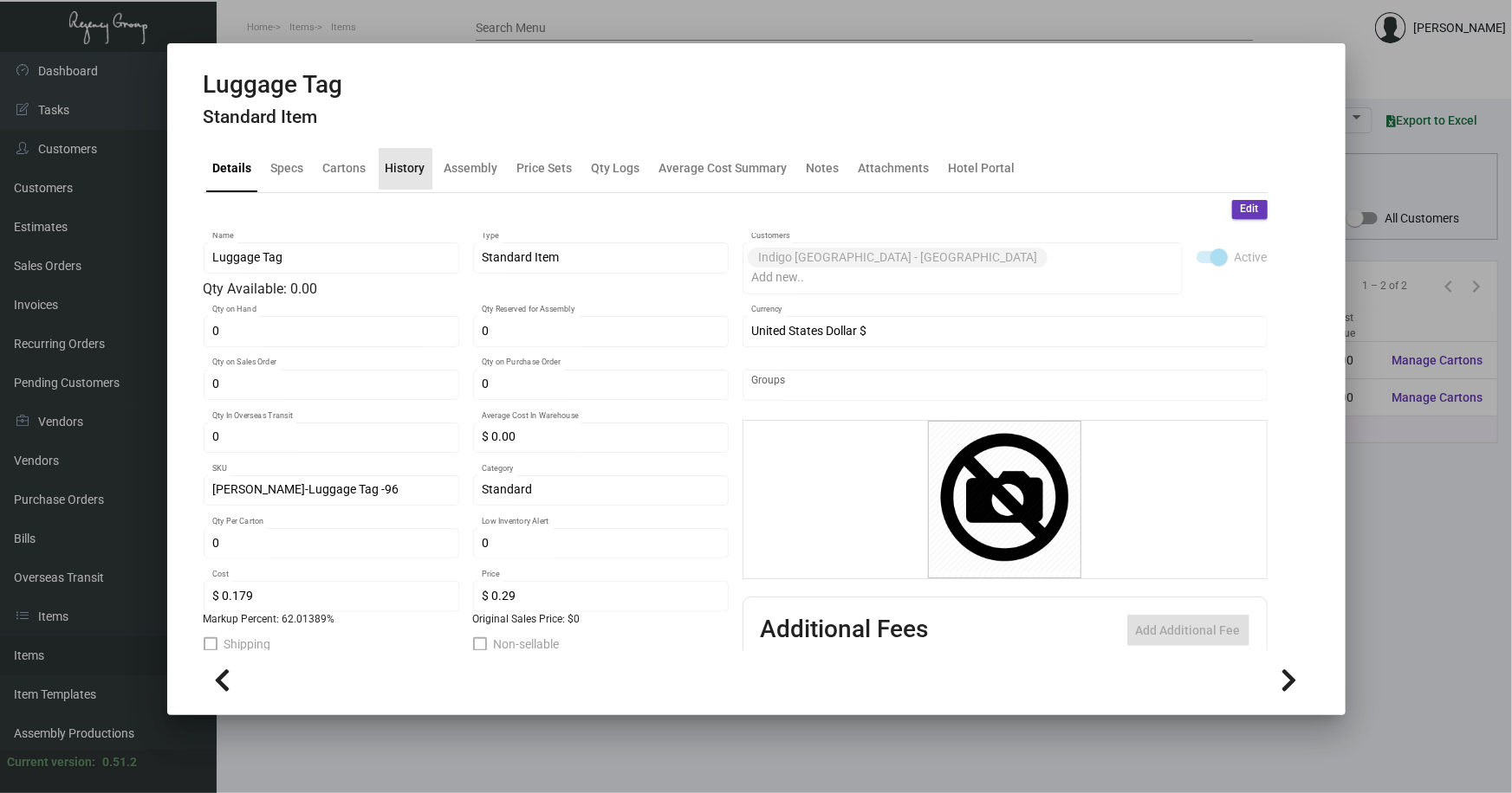
click at [408, 168] on div "History" at bounding box center [405, 169] width 40 height 18
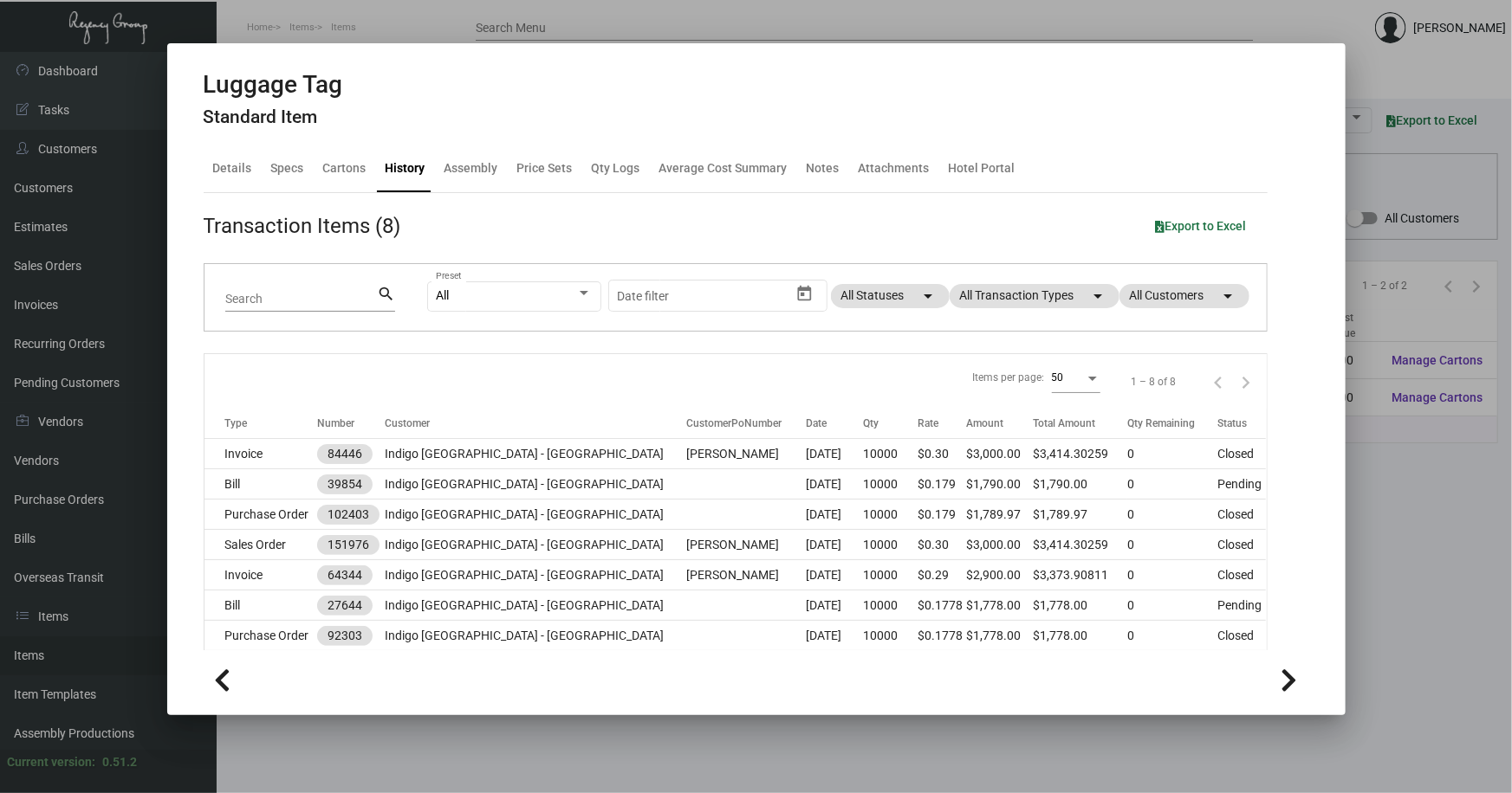
click at [647, 756] on div at bounding box center [756, 396] width 1512 height 793
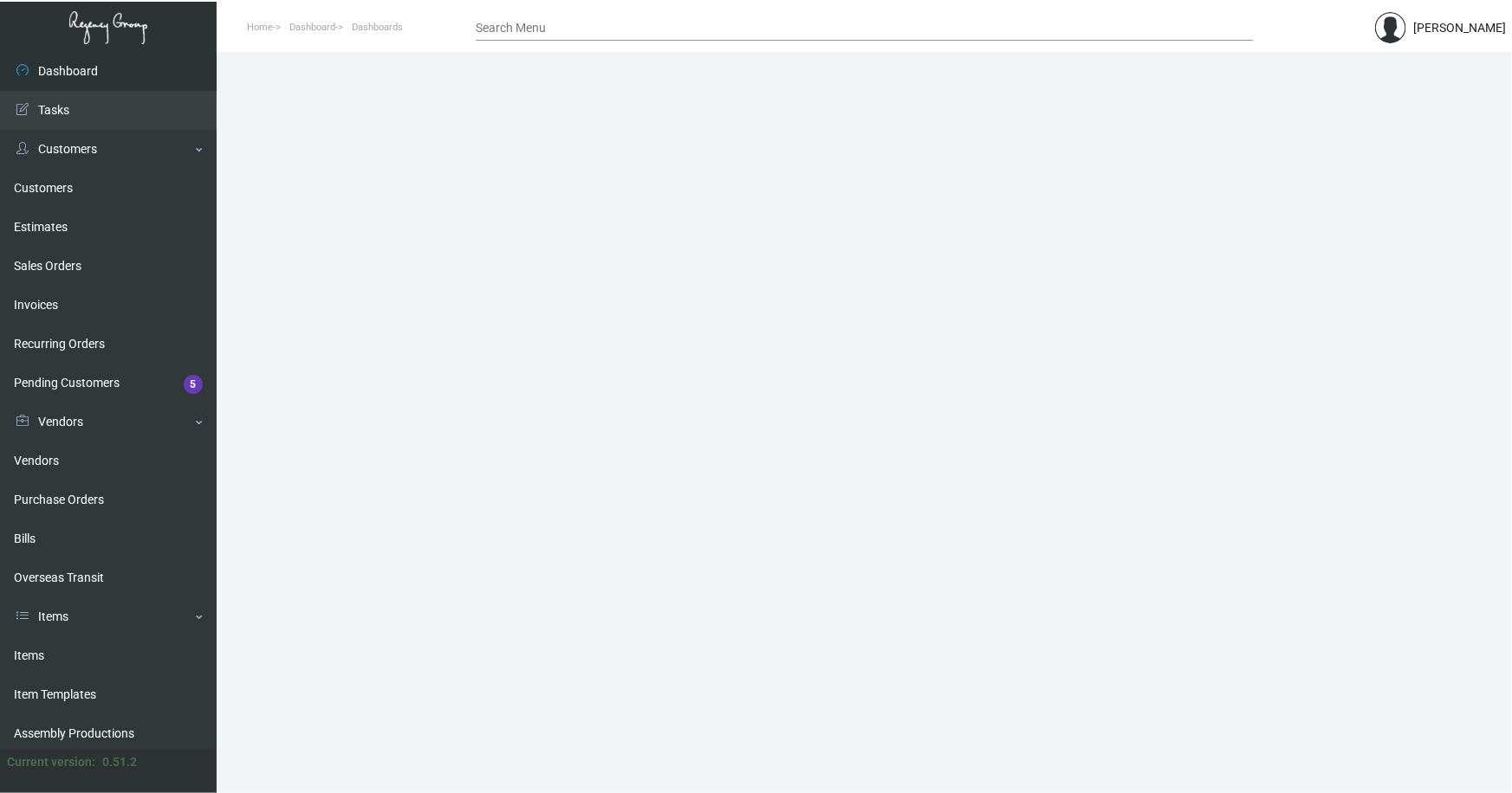
drag, startPoint x: 30, startPoint y: 649, endPoint x: 276, endPoint y: 424, distance: 333.4
click at [30, 648] on link "Items" at bounding box center [108, 655] width 216 height 39
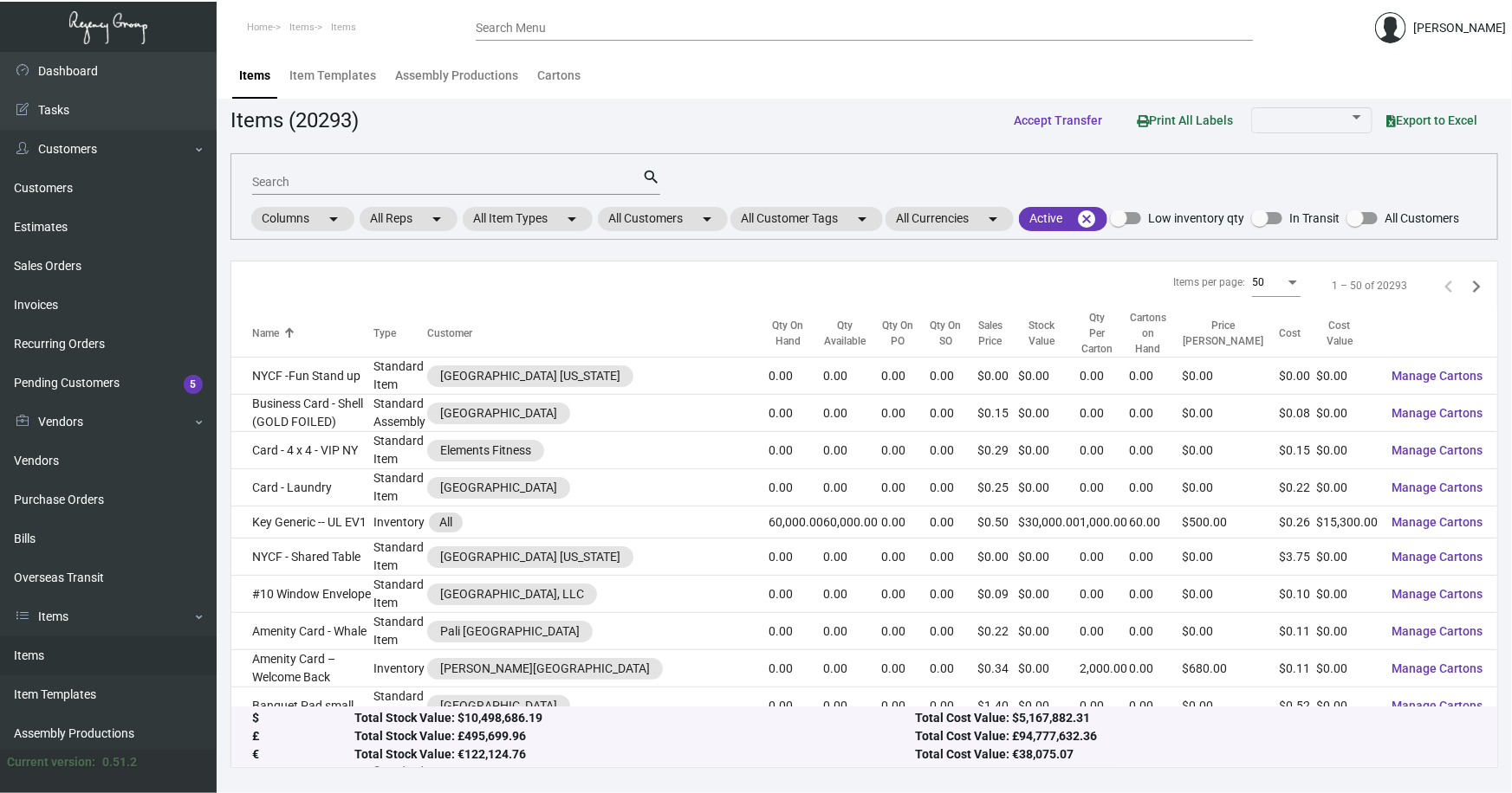
click at [328, 181] on input "Search" at bounding box center [447, 183] width 390 height 14
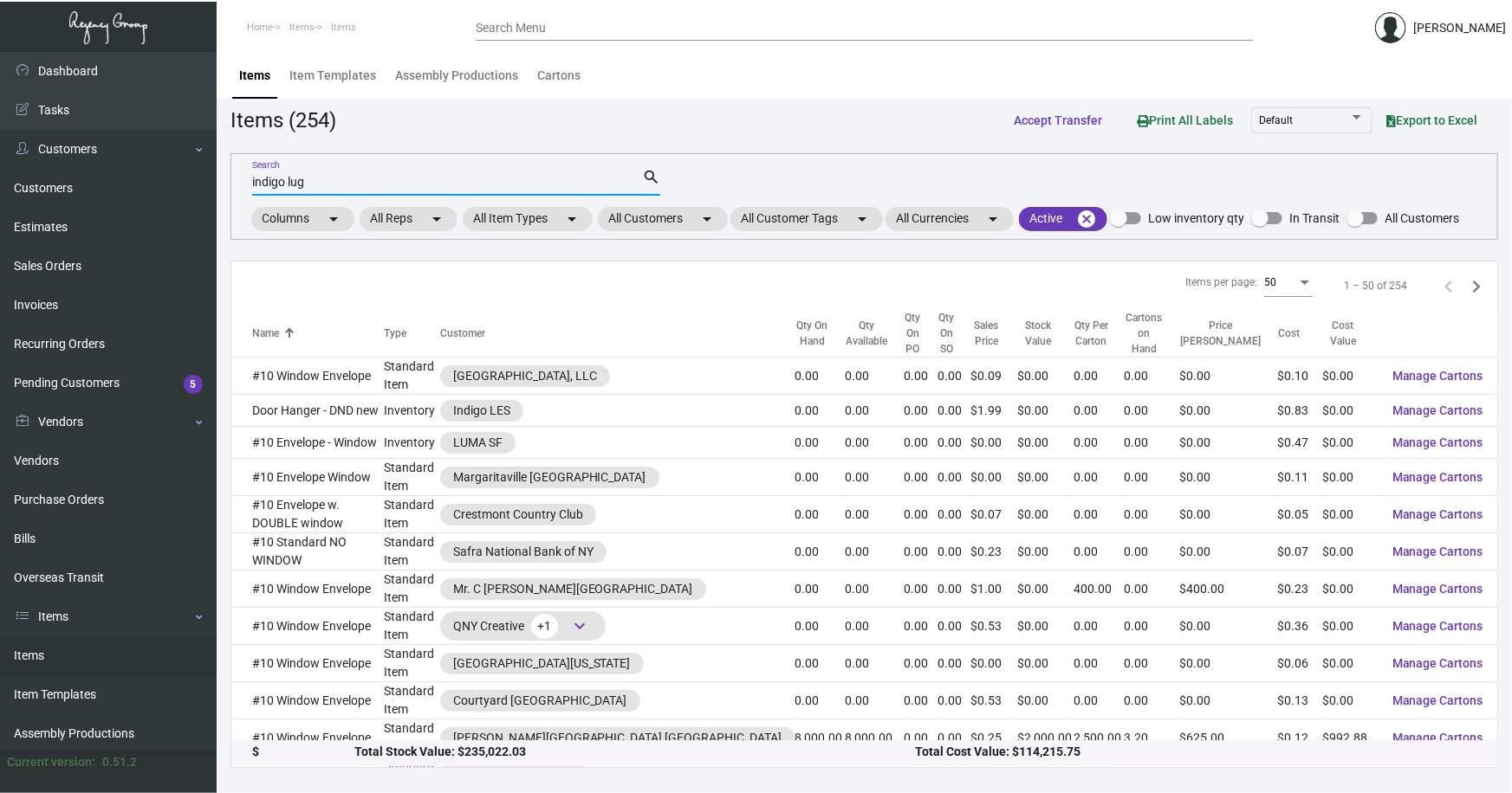
type input "indigo lug"
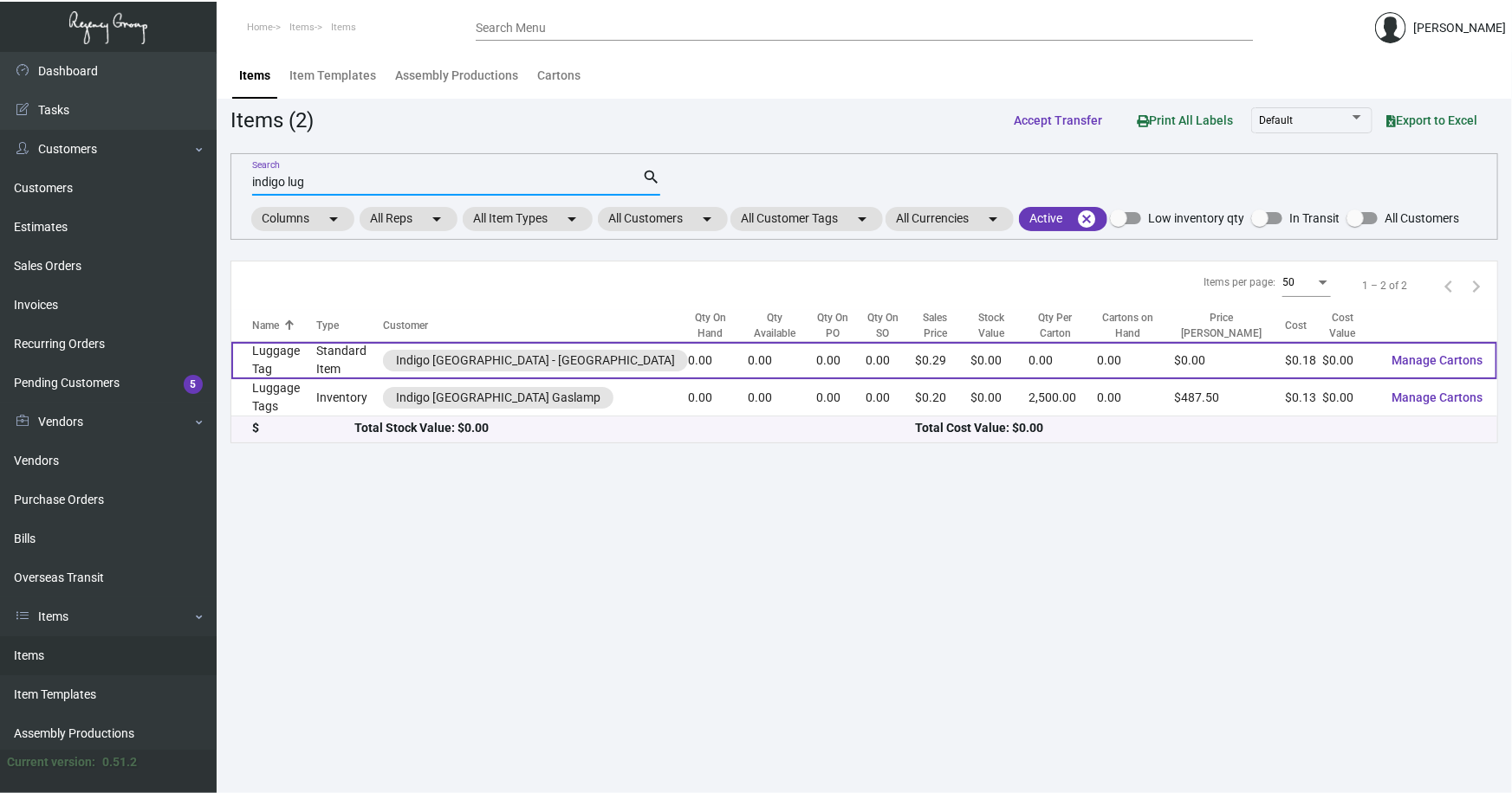
click at [349, 357] on td "Standard Item" at bounding box center [349, 361] width 67 height 38
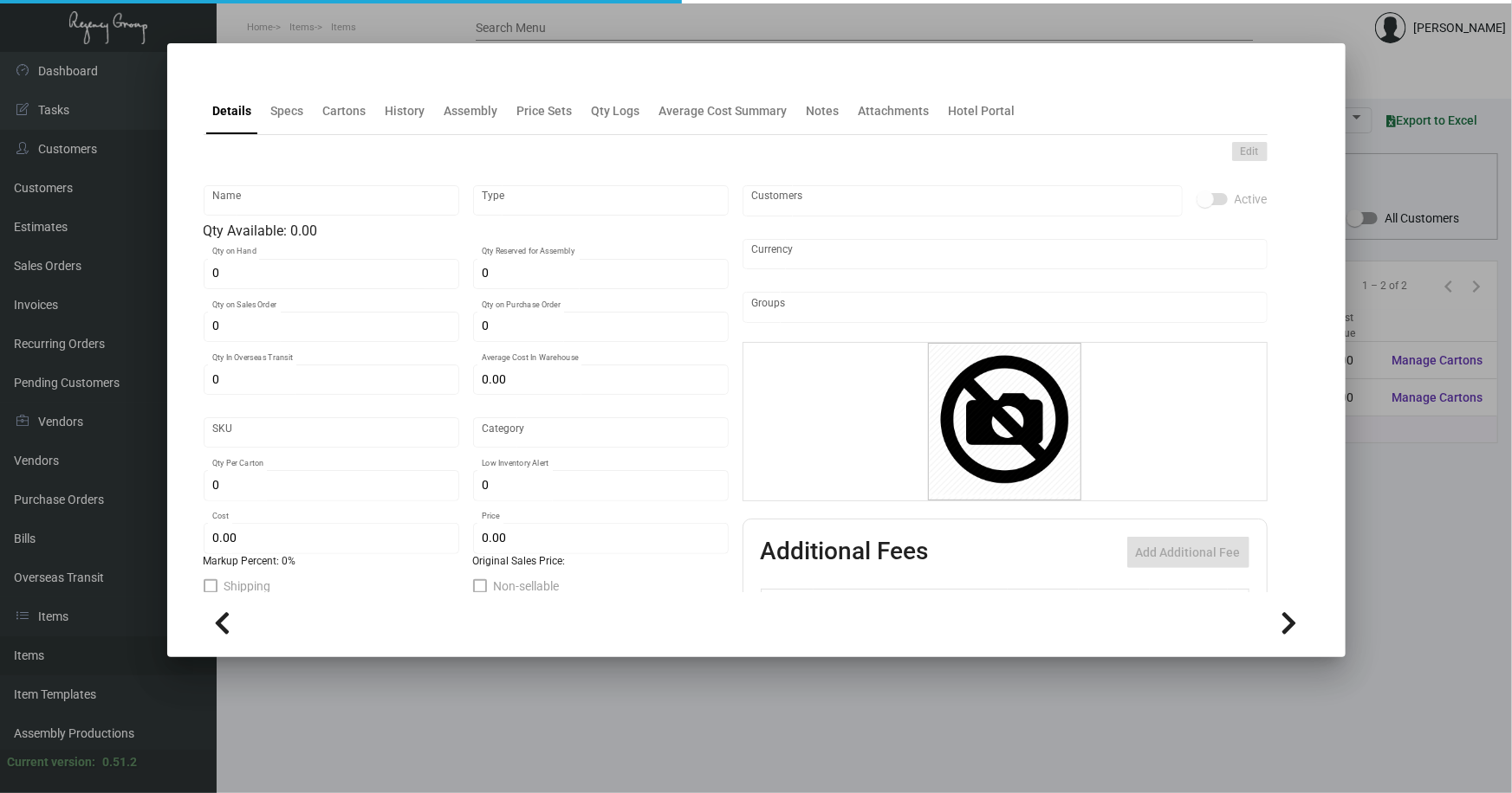
type input "Luggage Tag"
type input "Standard Item"
type input "$ 0.00"
type input "Indigo Williamsburg-Luggage Tag -96"
type input "Standard"
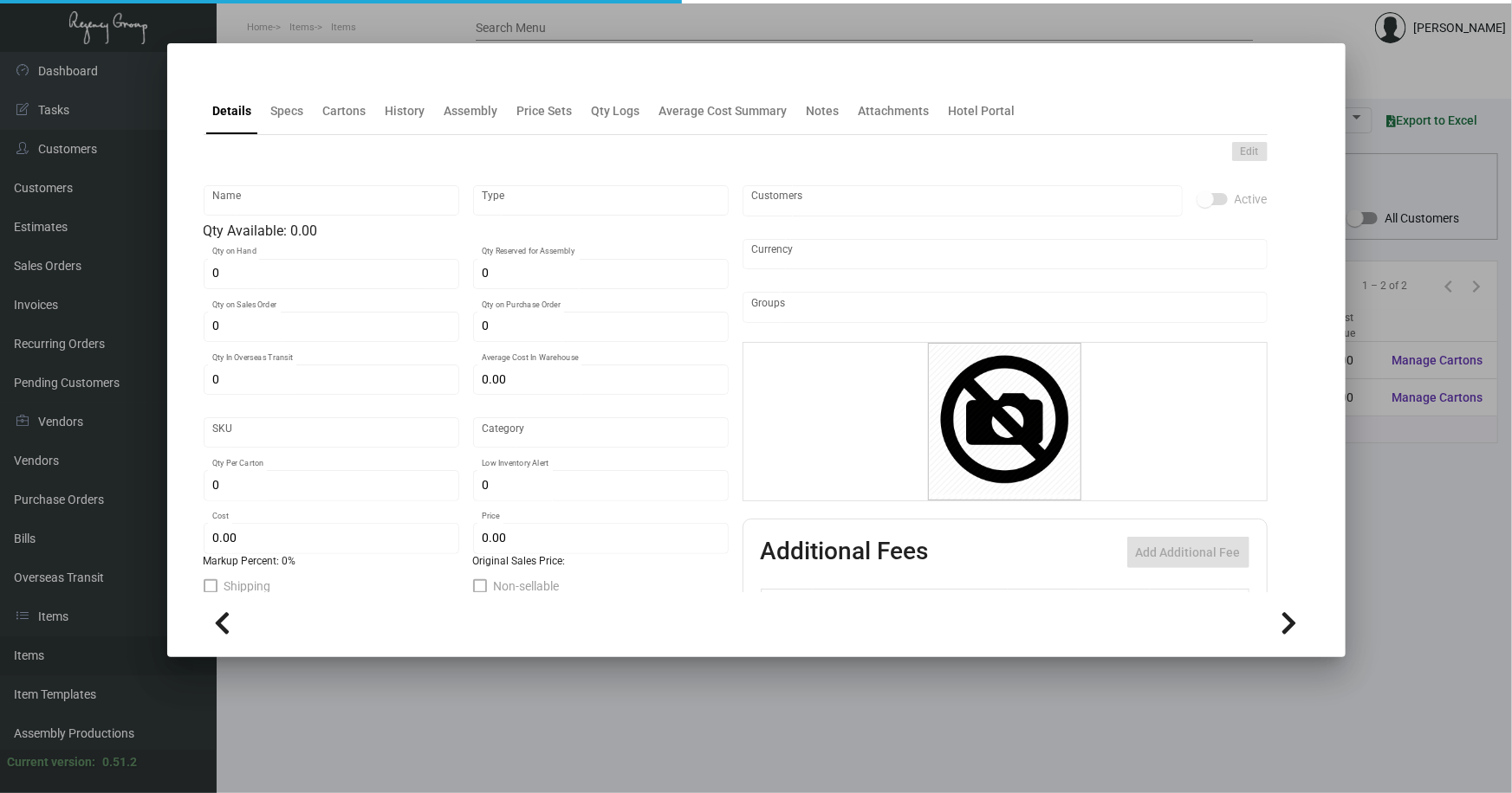
type input "$ 0.179"
type input "$ 0.29"
checkbox input "true"
type input "United States Dollar $"
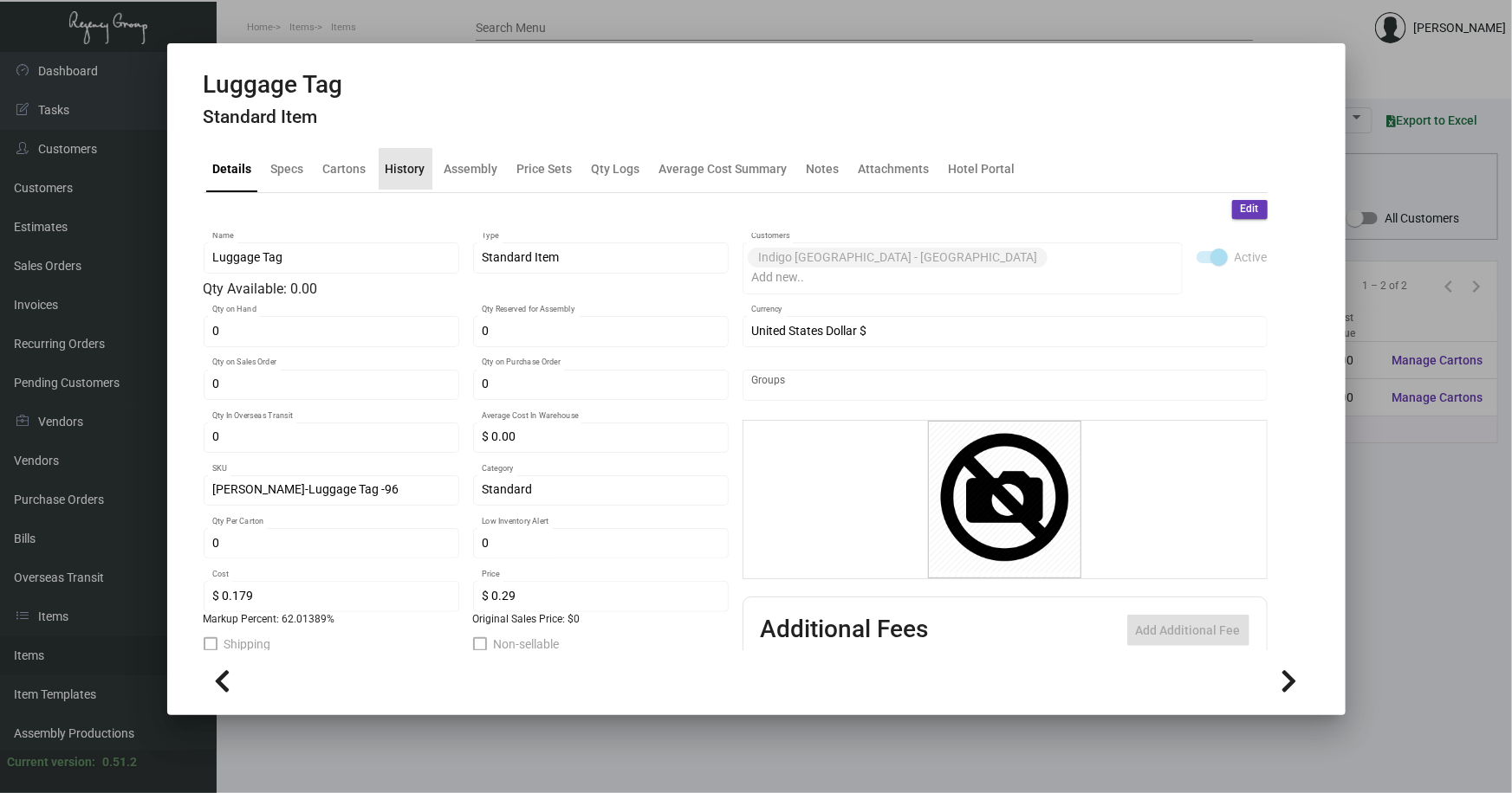
click at [406, 168] on div "History" at bounding box center [405, 169] width 40 height 18
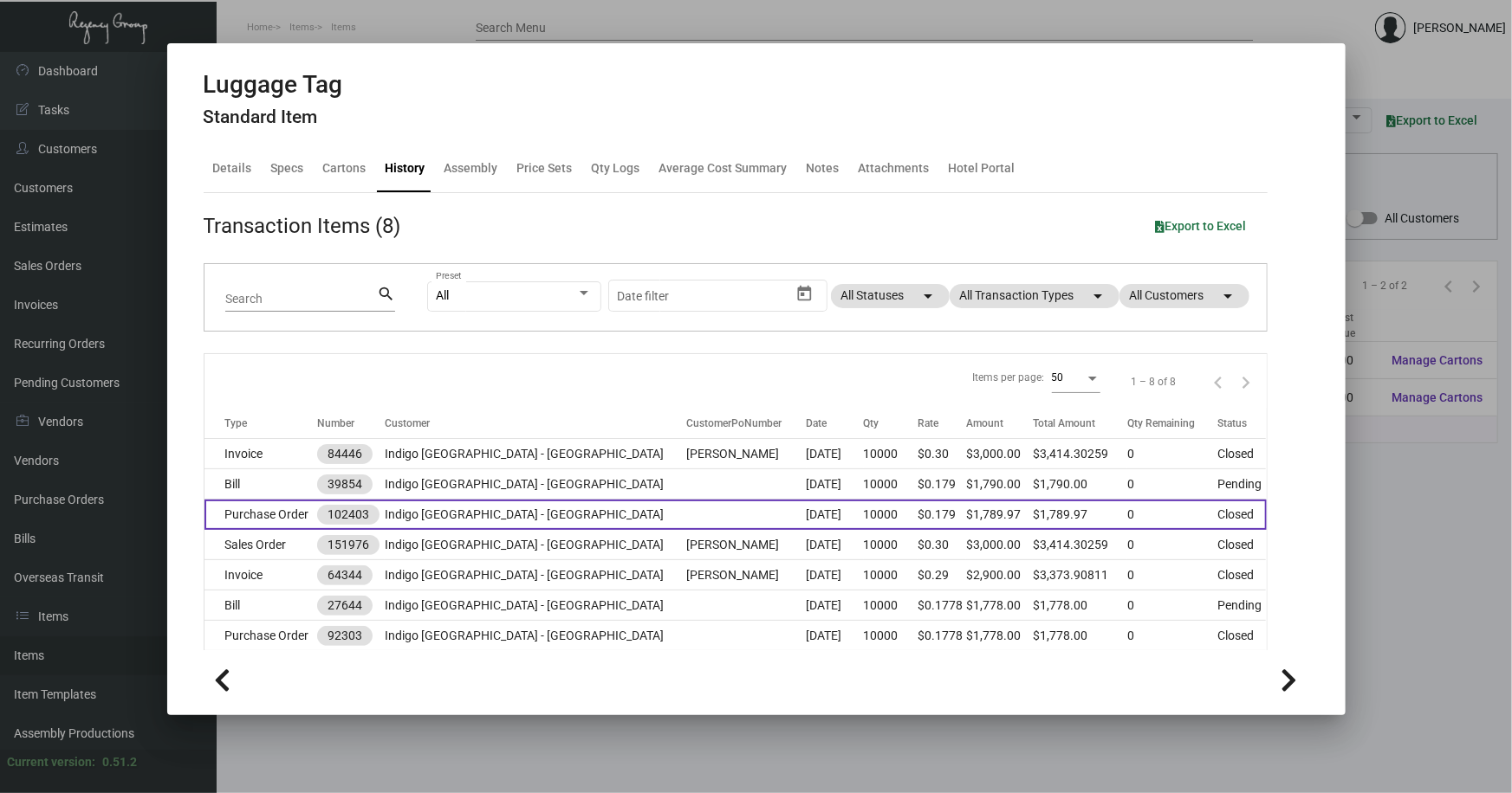
click at [600, 514] on td "Indigo Williamsburg - Brooklyn" at bounding box center [535, 515] width 302 height 31
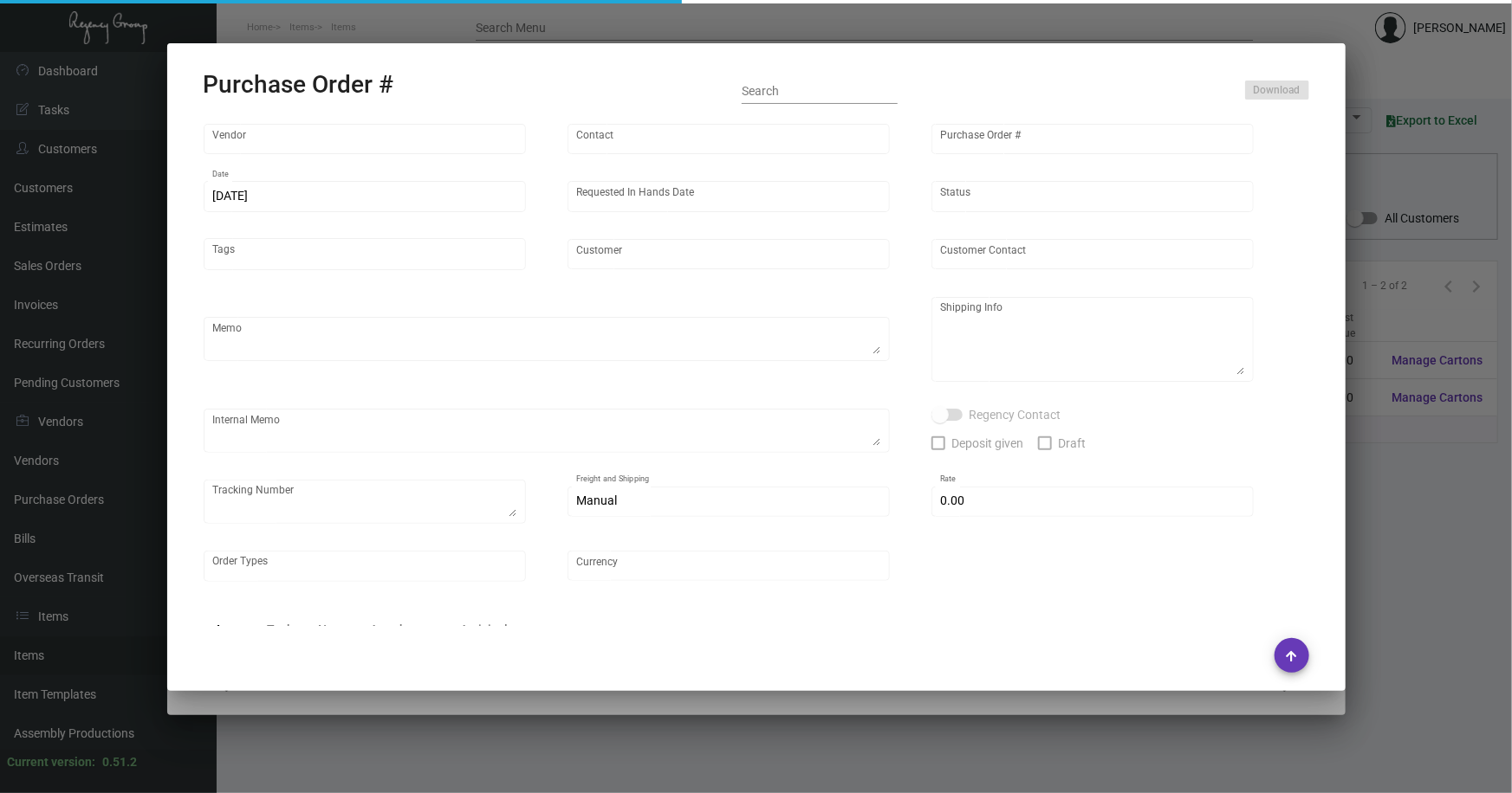
type input "SSP"
type input "Judy Christopher"
type input "102403"
type input "11/27/2023"
type input "12/29/2023"
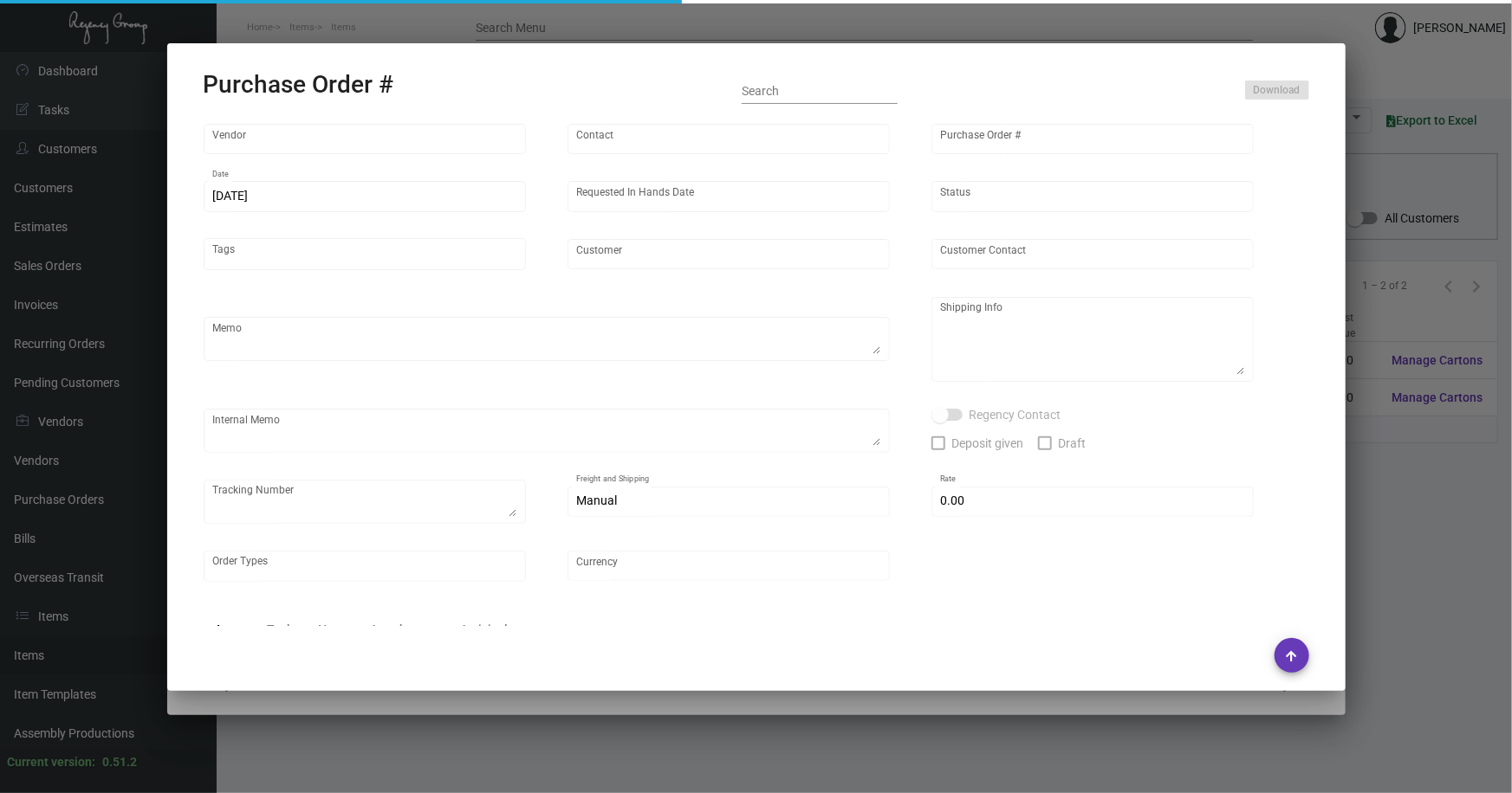
type input "Indigo Williamsburg - Brooklyn"
type input "Nicolas Daeppen"
type textarea "Reorder - Purchase Order #92303 ***NEW ART***"
type textarea "Indigo Williamsburg - Brooklyn - Nicolas Daeppen 500 Metropolitan Avenue Kings …"
type input "$ 0.00"
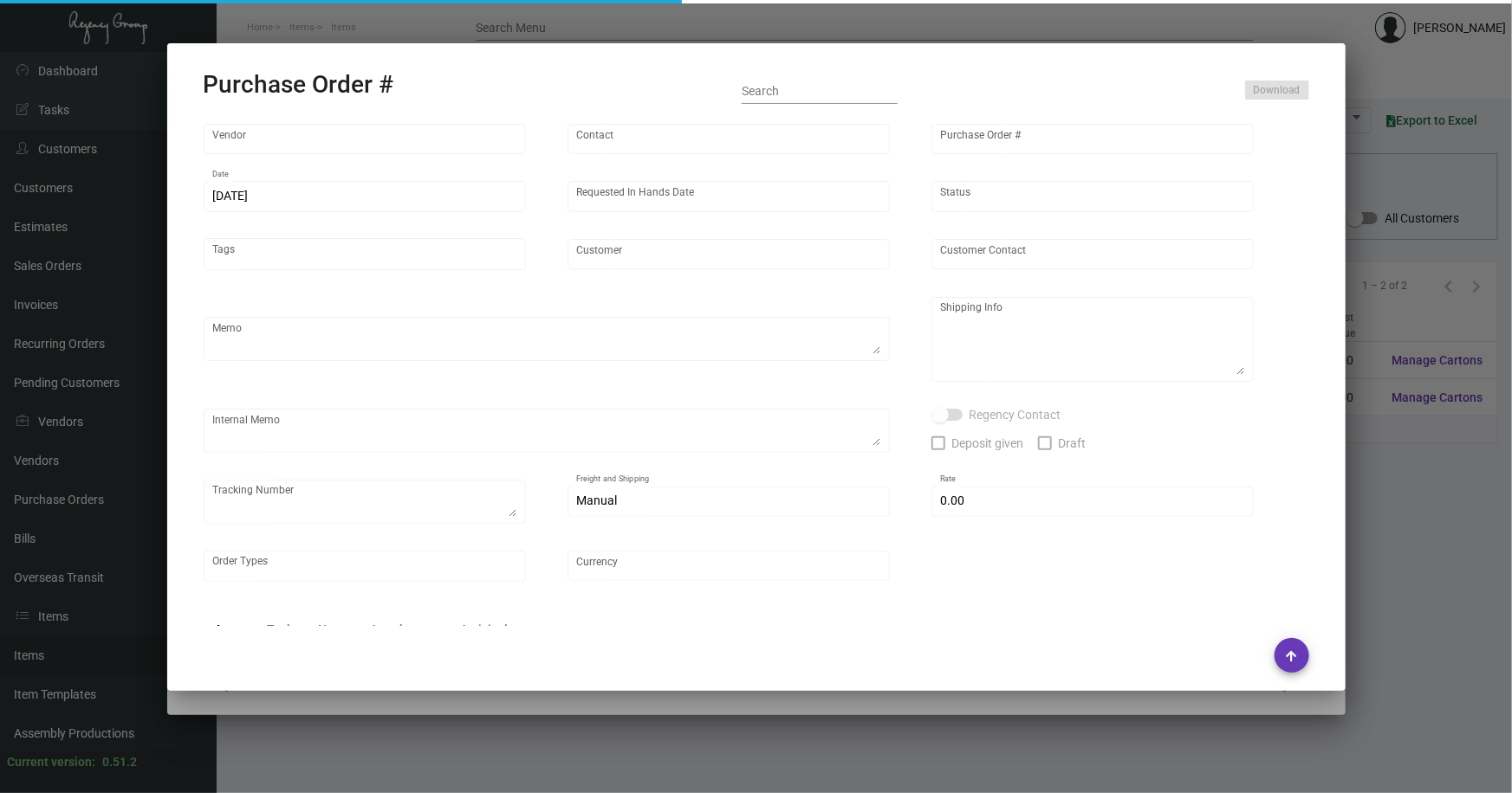
type input "United States Dollar $"
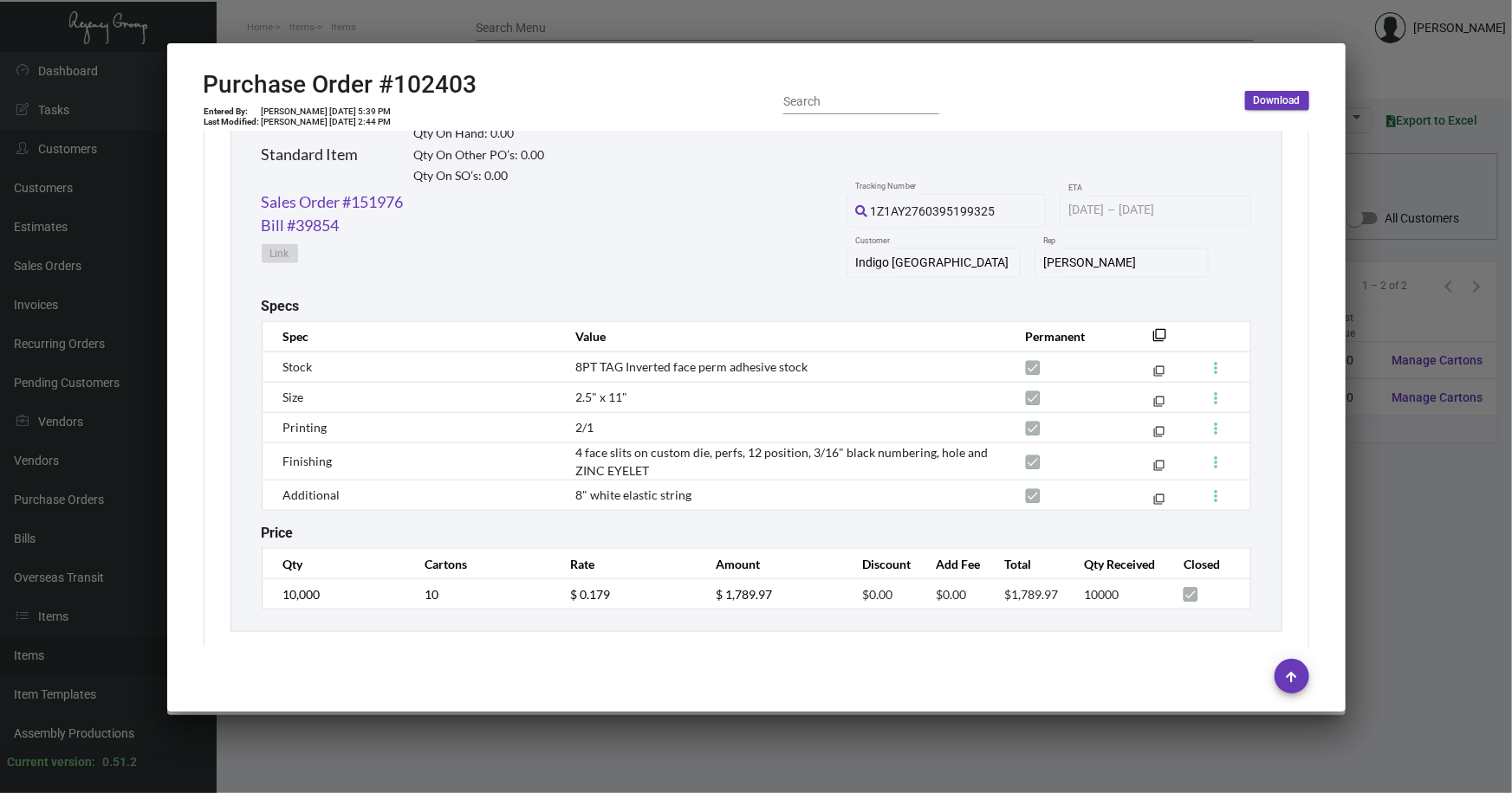
scroll to position [866, 0]
click at [1382, 601] on div at bounding box center [756, 396] width 1512 height 793
